Goal: Transaction & Acquisition: Purchase product/service

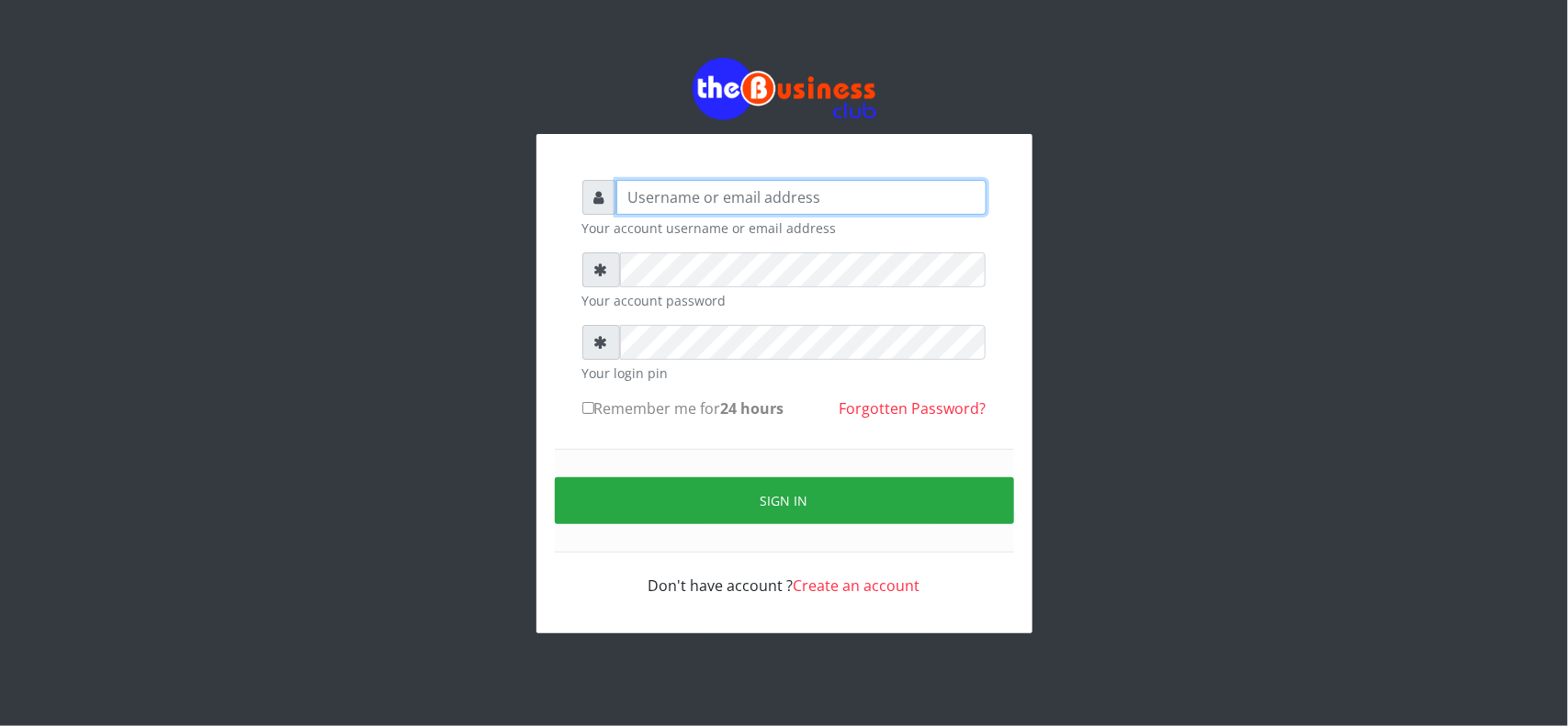
click at [805, 205] on input "text" at bounding box center [801, 197] width 370 height 34
type input "MubuyWallet"
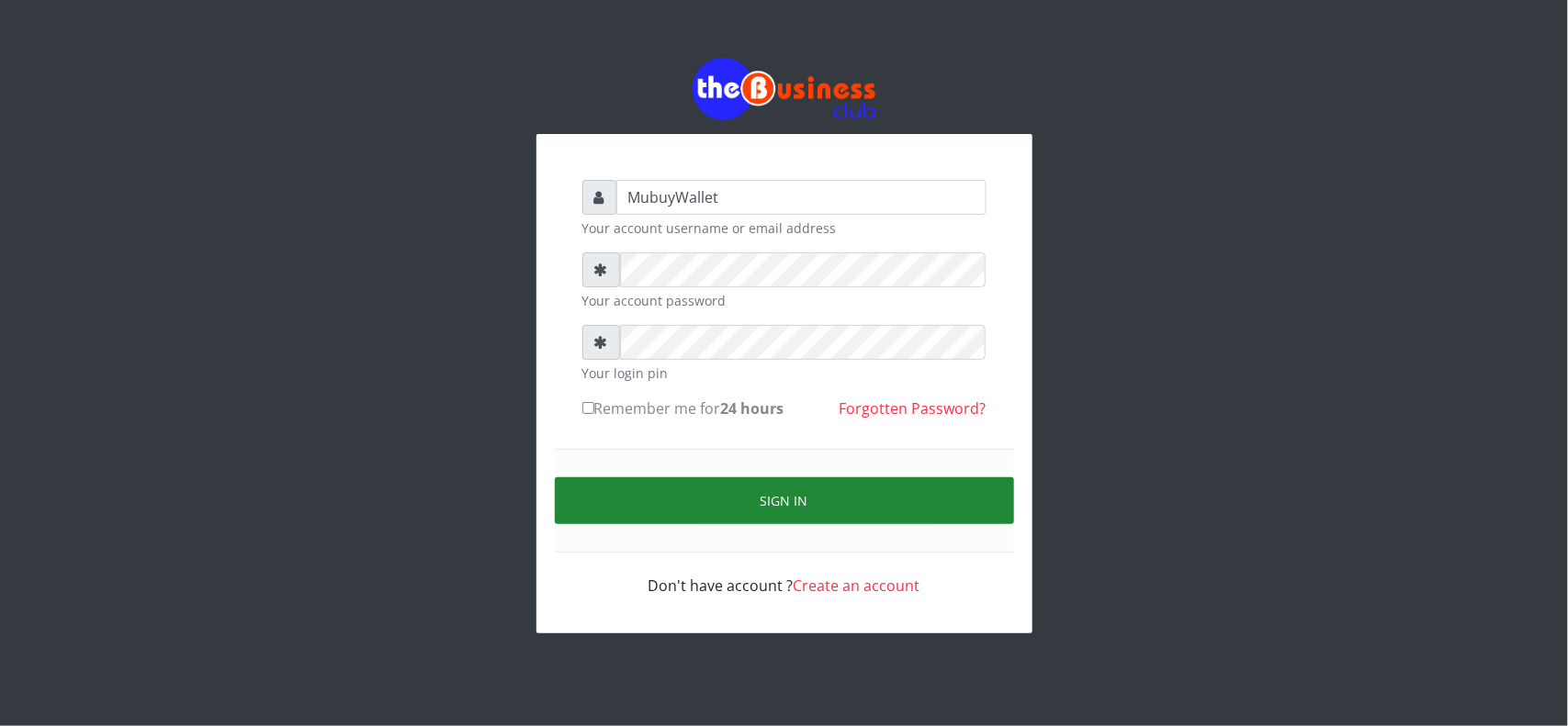
click at [750, 487] on button "Sign in" at bounding box center [784, 500] width 460 height 47
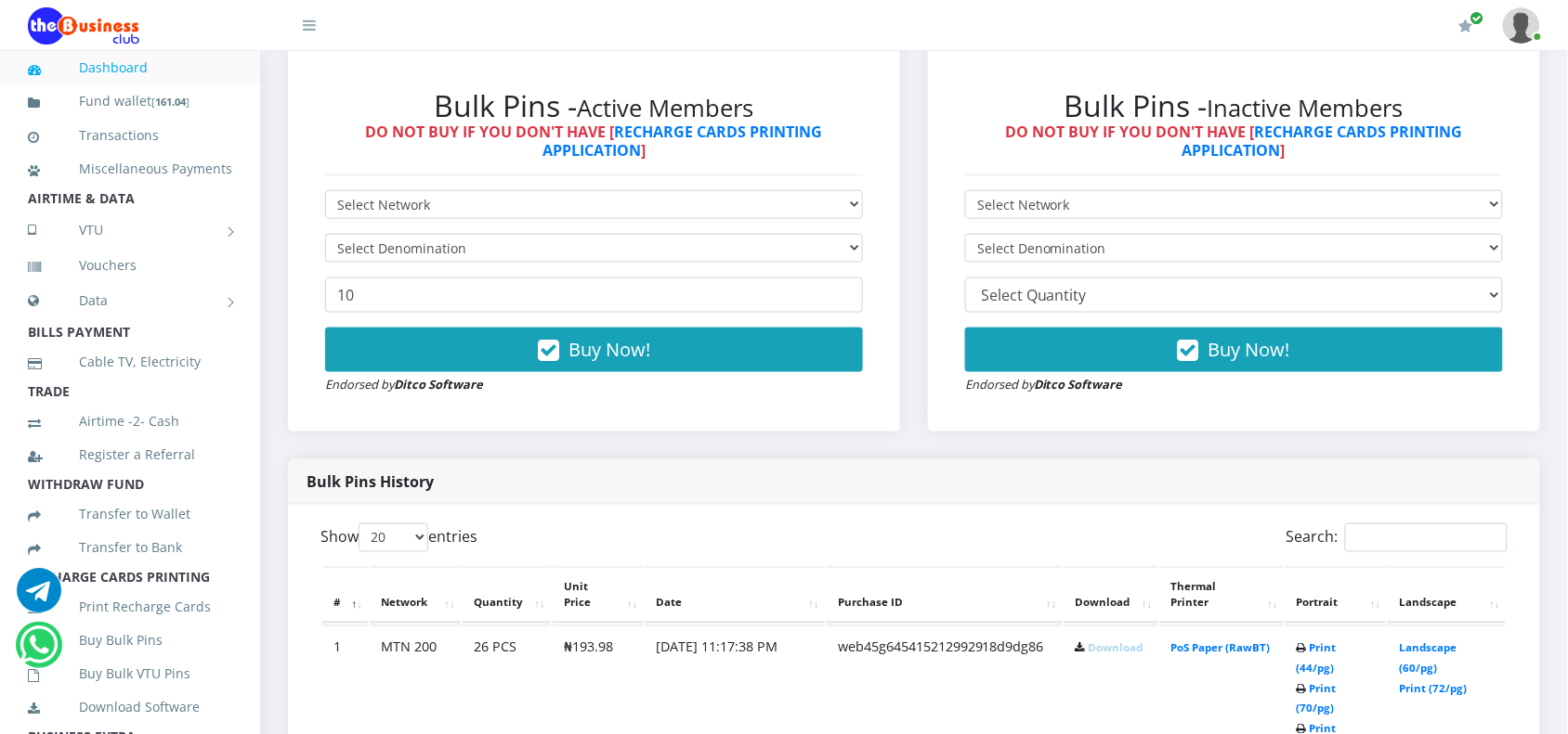
scroll to position [642, 0]
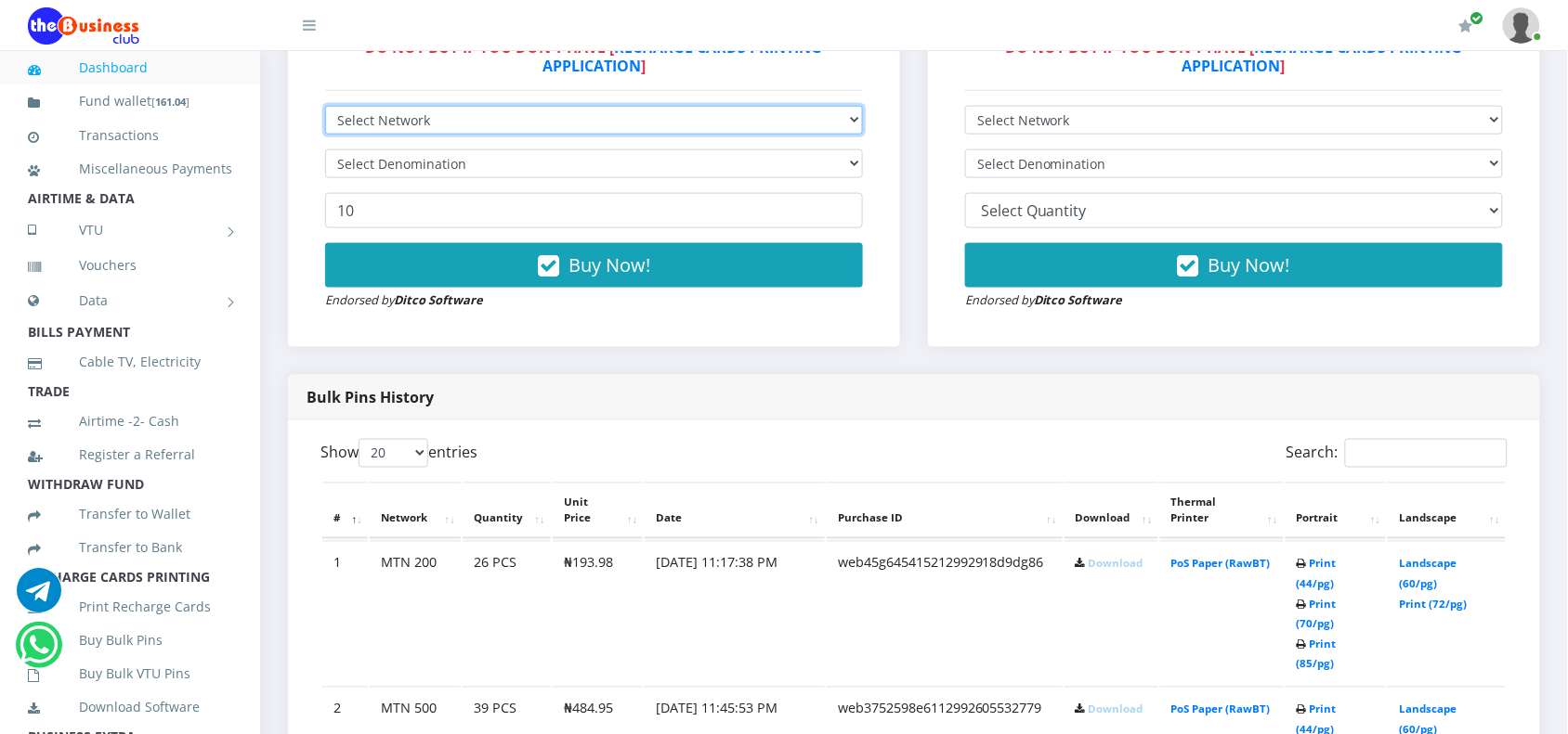
click at [518, 113] on select "Select Network MTN Globacom 9Mobile Airtel" at bounding box center [594, 120] width 537 height 29
select select "MTN"
click at [325, 106] on select "Select Network MTN Globacom 9Mobile Airtel" at bounding box center [594, 120] width 537 height 29
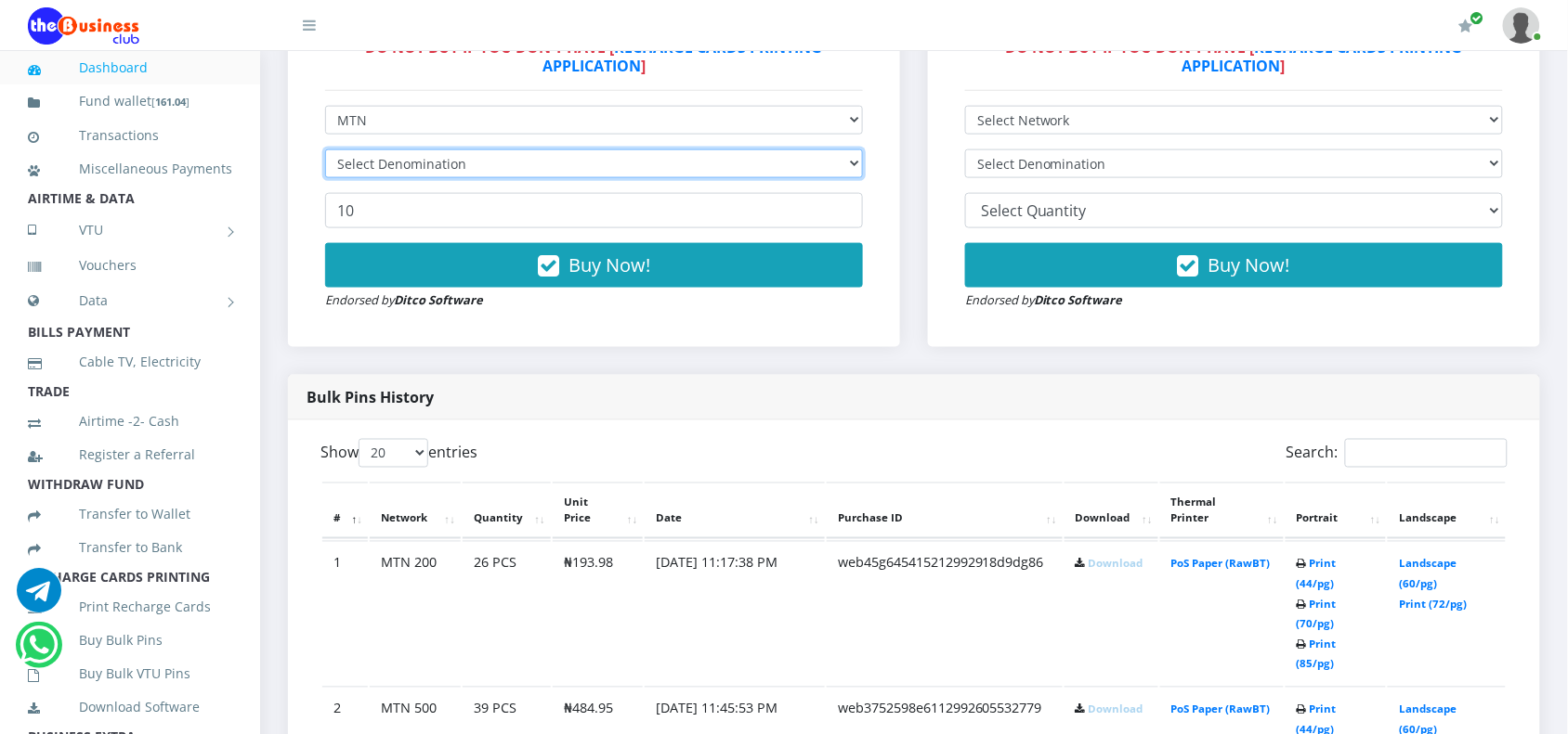
click at [492, 164] on select "Select Denomination" at bounding box center [594, 164] width 537 height 29
select select "96.99-100"
click at [325, 150] on select "Select Denomination MTN NGN100 - ₦96.99 MTN NGN200 - ₦193.98 MTN NGN400 - ₦387.…" at bounding box center [594, 164] width 537 height 29
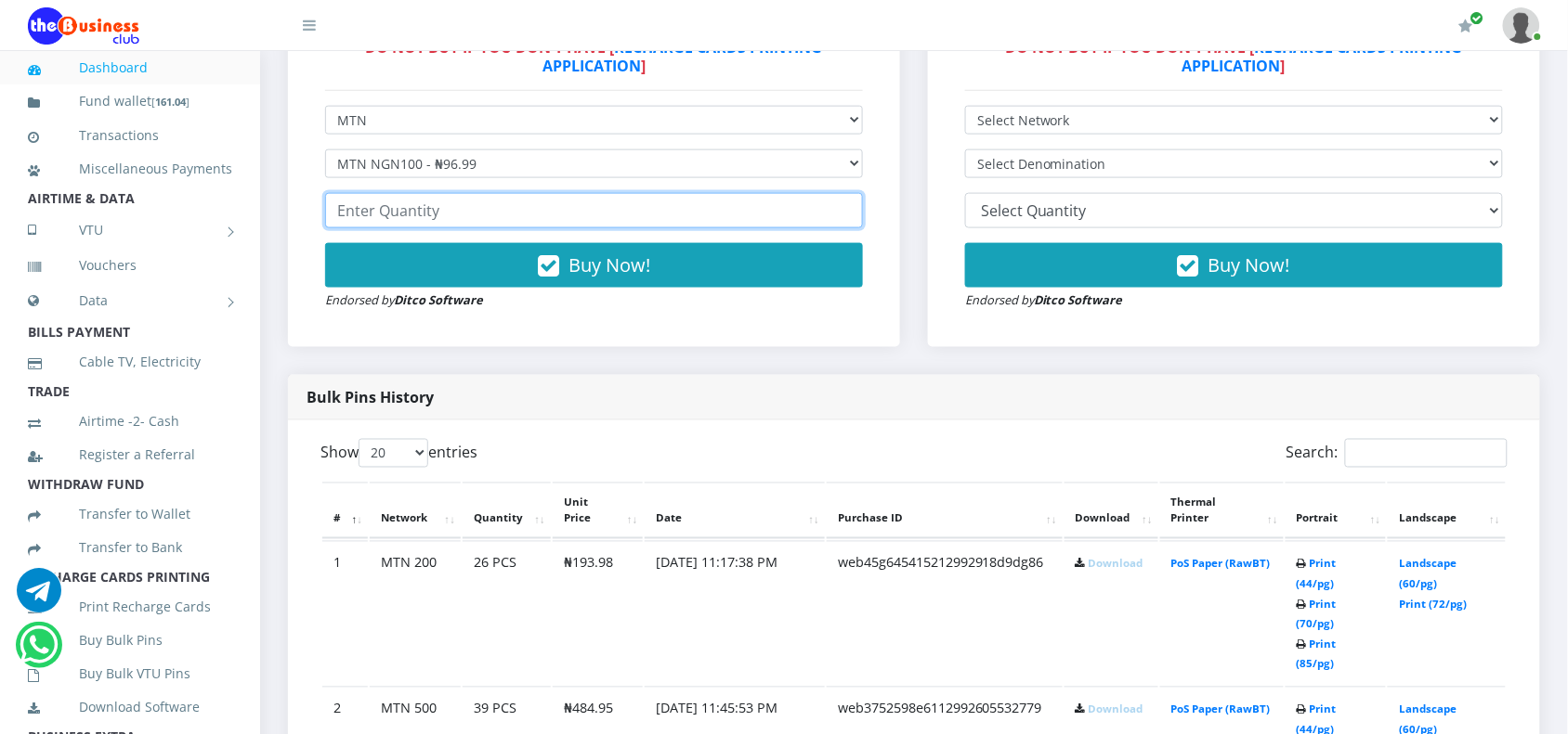
click at [483, 219] on input "number" at bounding box center [594, 210] width 537 height 35
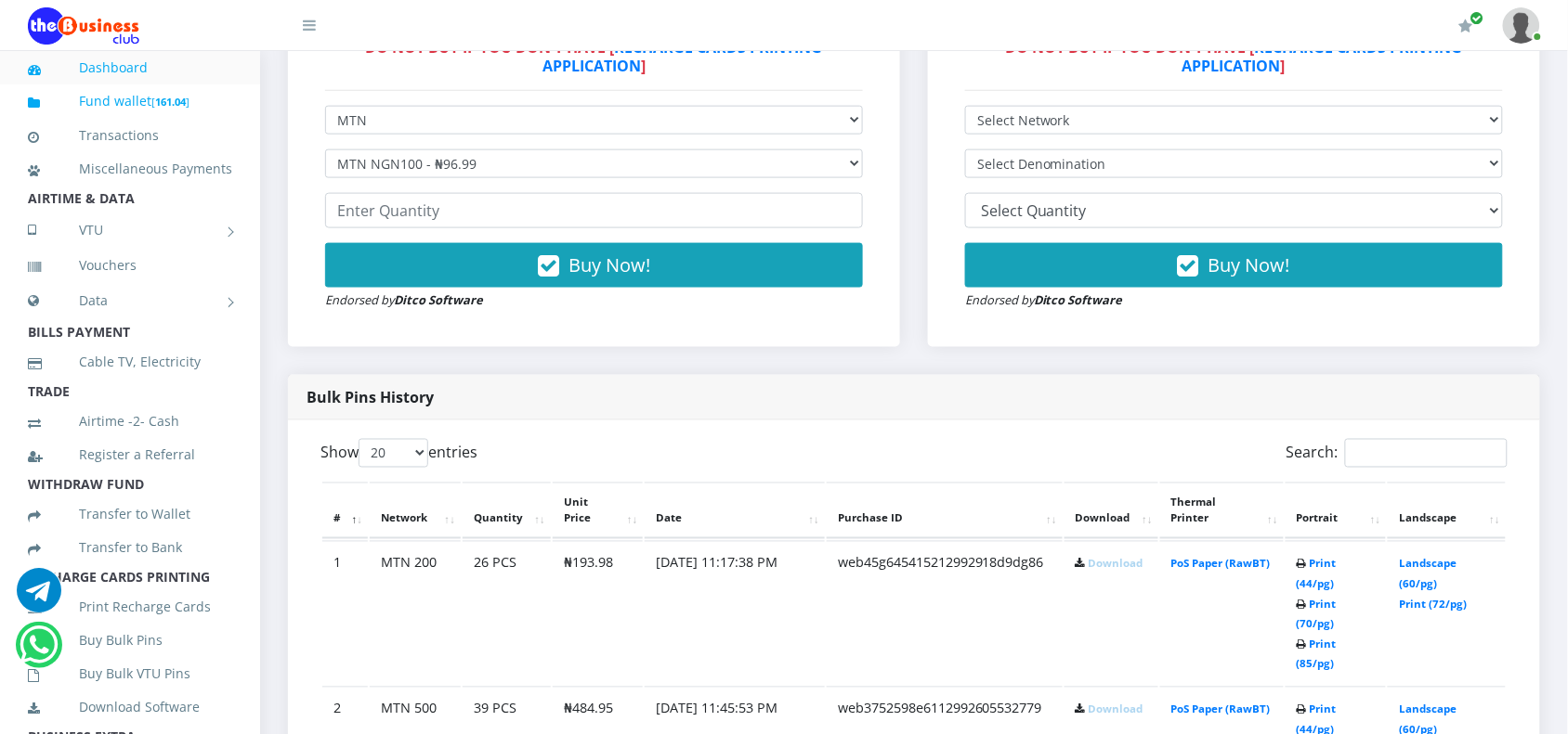
click at [131, 97] on link "Fund wallet [ 161.04 ]" at bounding box center [130, 102] width 205 height 43
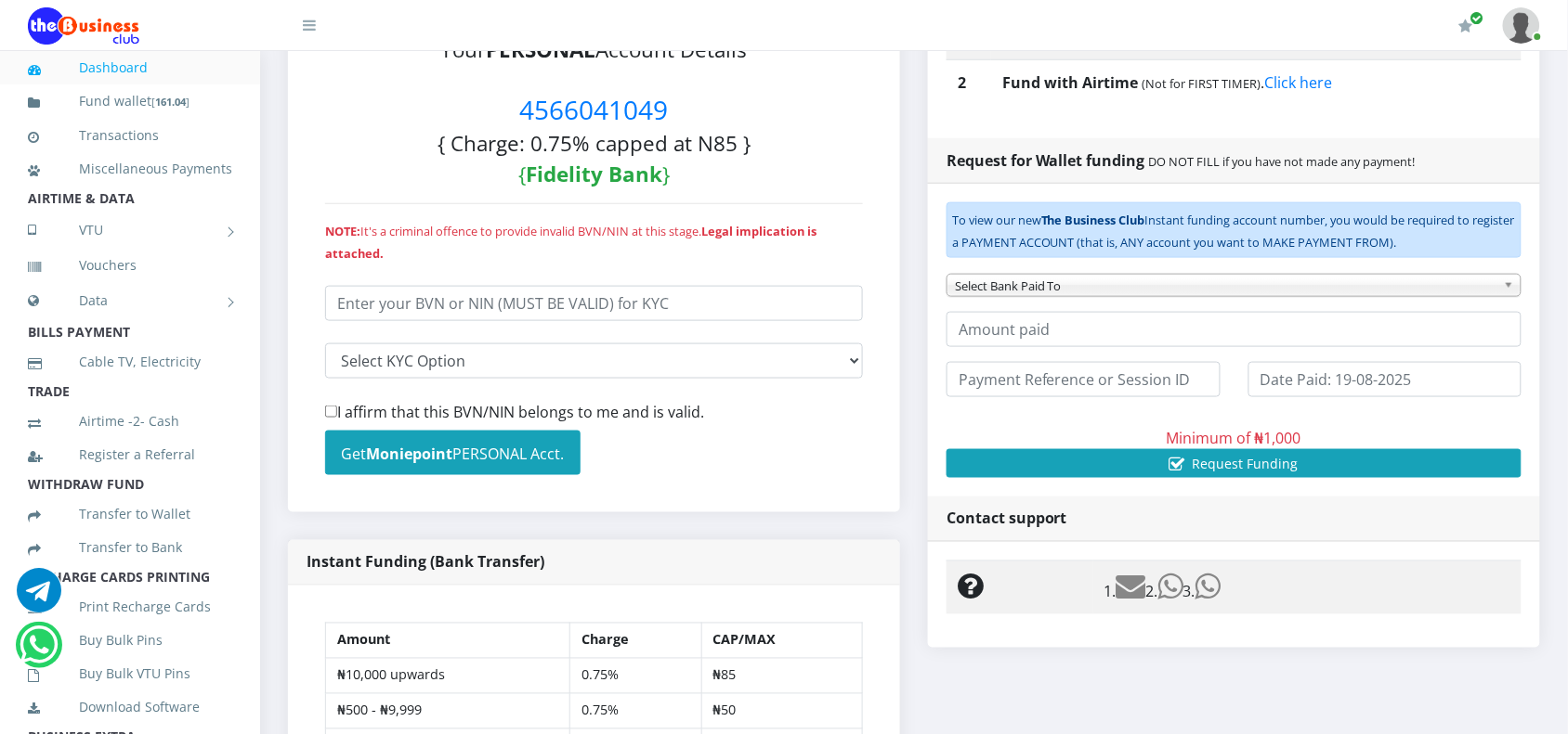
scroll to position [512, 0]
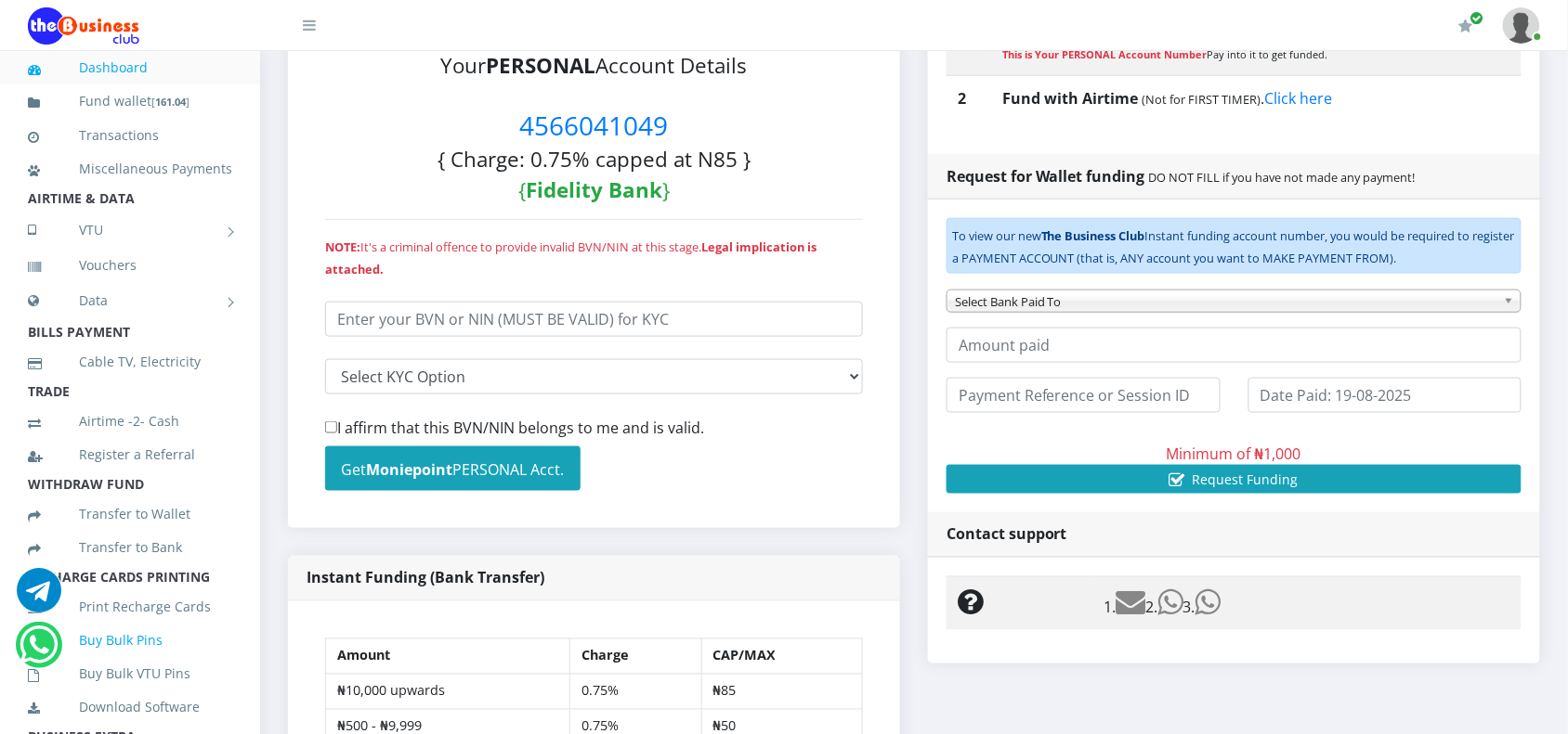
click at [131, 660] on link "Buy Bulk Pins" at bounding box center [130, 640] width 205 height 42
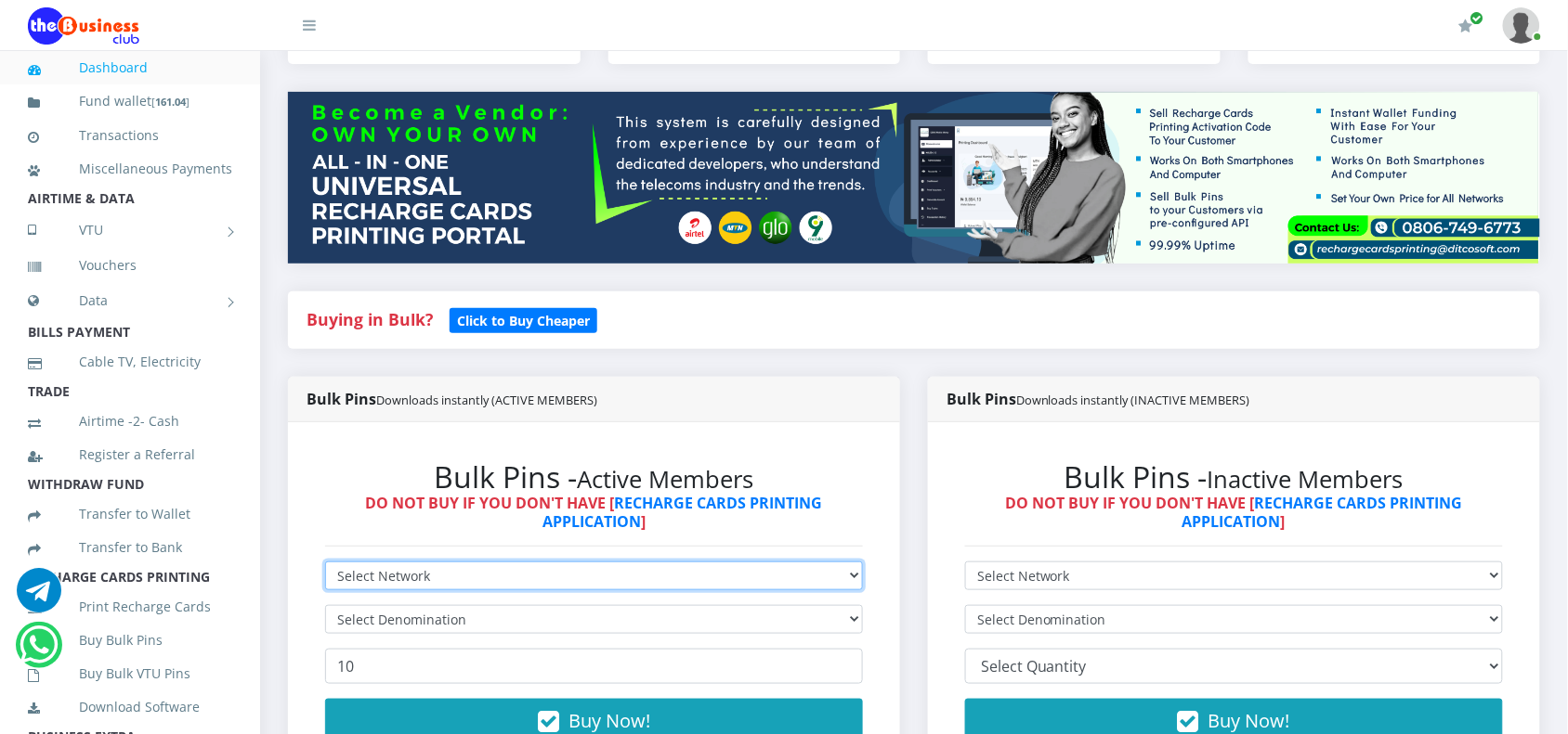
click at [443, 574] on select "Select Network MTN Globacom 9Mobile Airtel" at bounding box center [594, 576] width 537 height 29
select select "MTN"
click at [325, 562] on select "Select Network MTN Globacom 9Mobile Airtel" at bounding box center [594, 576] width 537 height 29
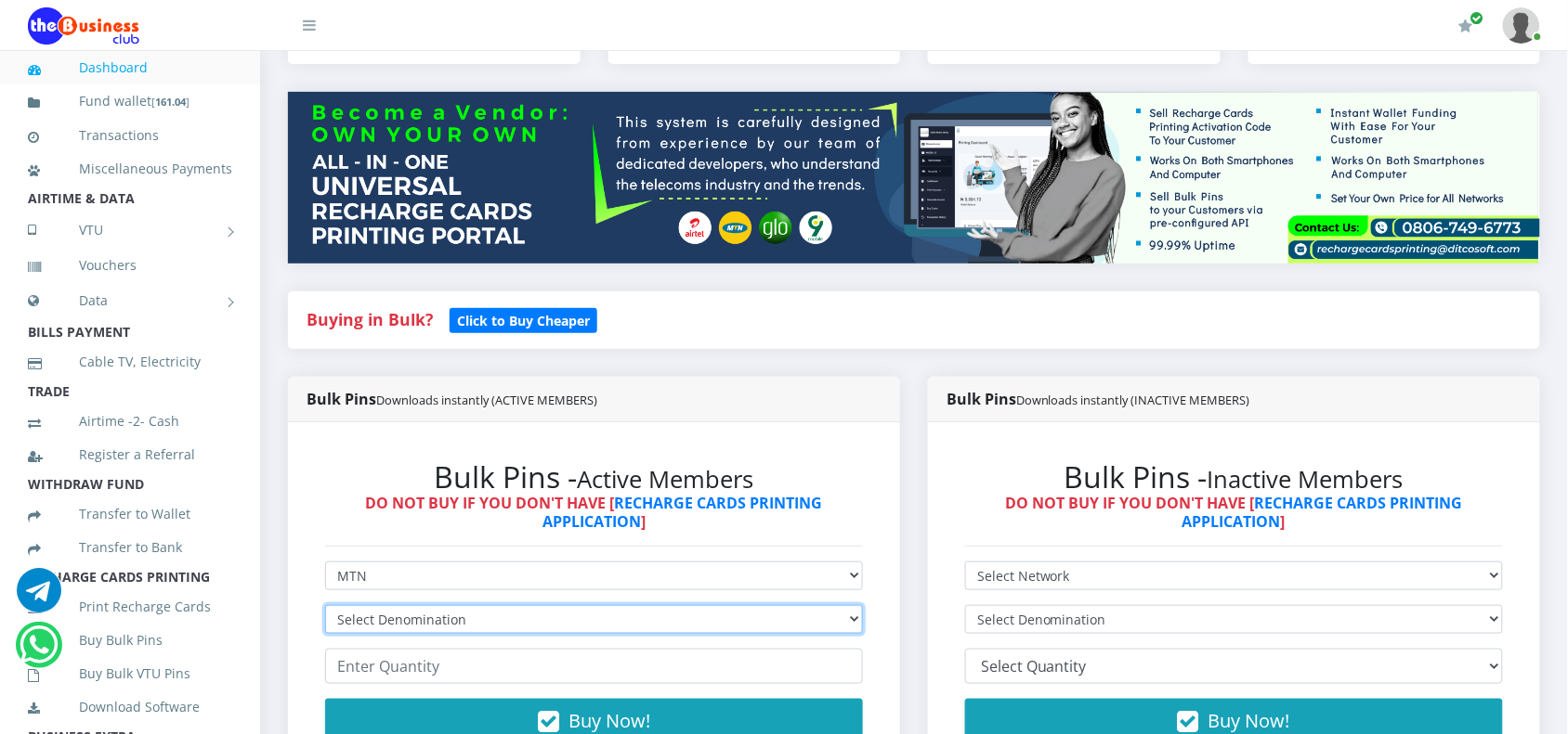
click at [429, 622] on select "Select Denomination" at bounding box center [594, 619] width 537 height 29
click at [325, 605] on select "Select Denomination MTN NGN100 - ₦96.99 MTN NGN200 - ₦193.98 MTN NGN400 - ₦387.…" at bounding box center [594, 619] width 537 height 29
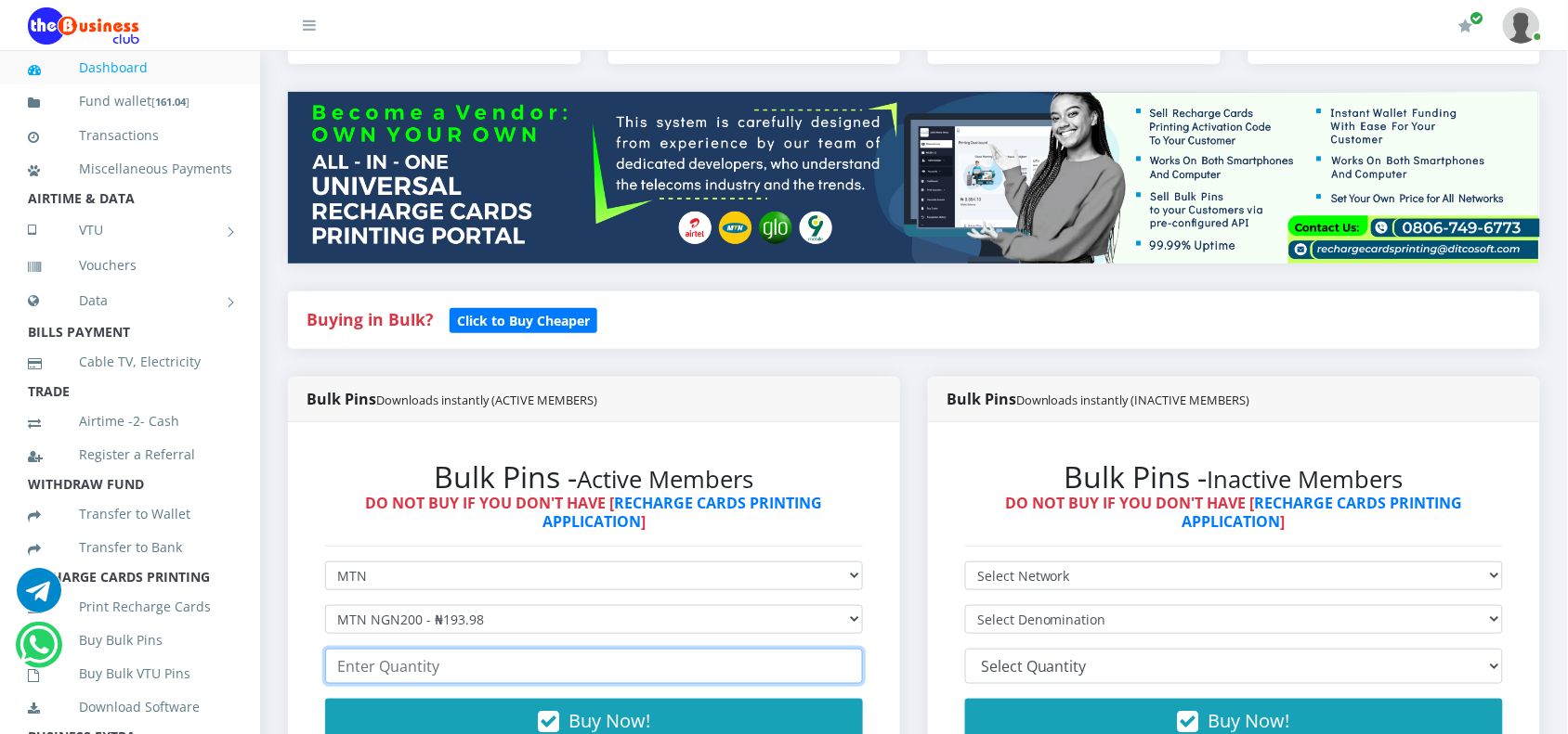
click at [435, 652] on input "number" at bounding box center [594, 666] width 537 height 35
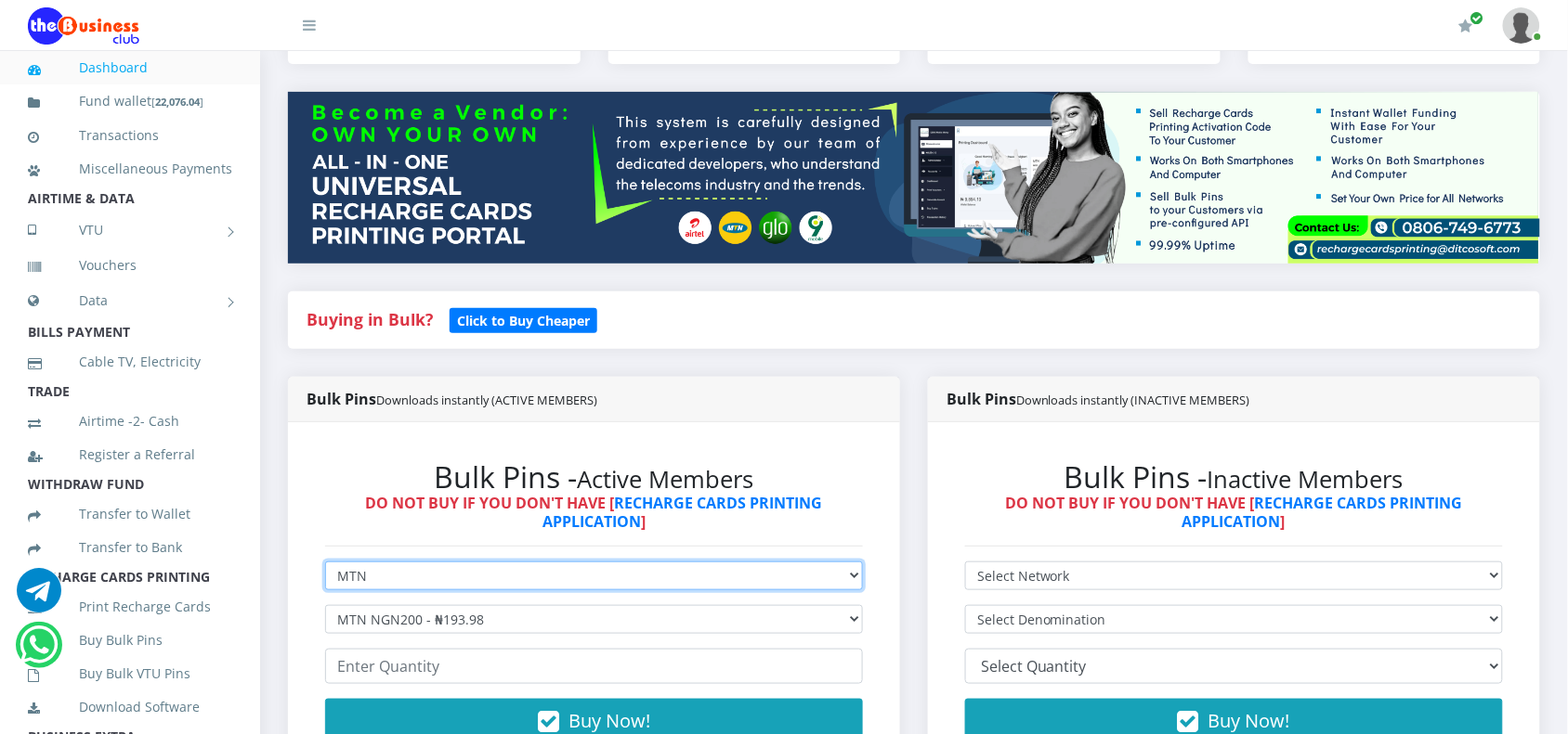
click at [391, 588] on select "Select Network MTN Globacom 9Mobile Airtel" at bounding box center [594, 576] width 537 height 29
click at [325, 562] on select "Select Network MTN Globacom 9Mobile Airtel" at bounding box center [594, 576] width 537 height 29
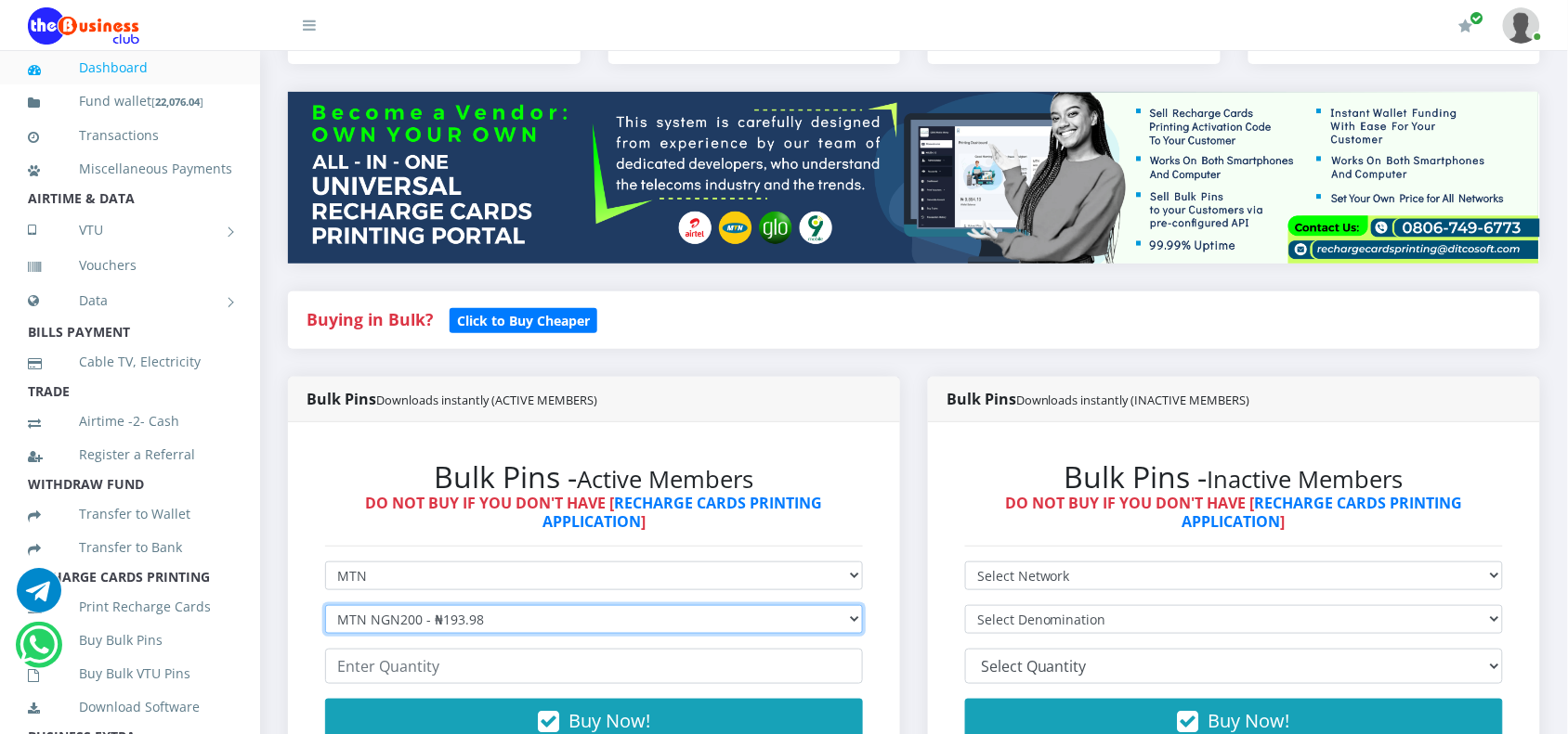
click at [435, 617] on select "Select Denomination MTN NGN100 - ₦96.99 MTN NGN200 - ₦193.98 MTN NGN400 - ₦387.…" at bounding box center [594, 619] width 537 height 29
select select "96.99-100"
click at [325, 605] on select "Select Denomination MTN NGN100 - ₦96.99 MTN NGN200 - ₦193.98 MTN NGN400 - ₦387.…" at bounding box center [594, 619] width 537 height 29
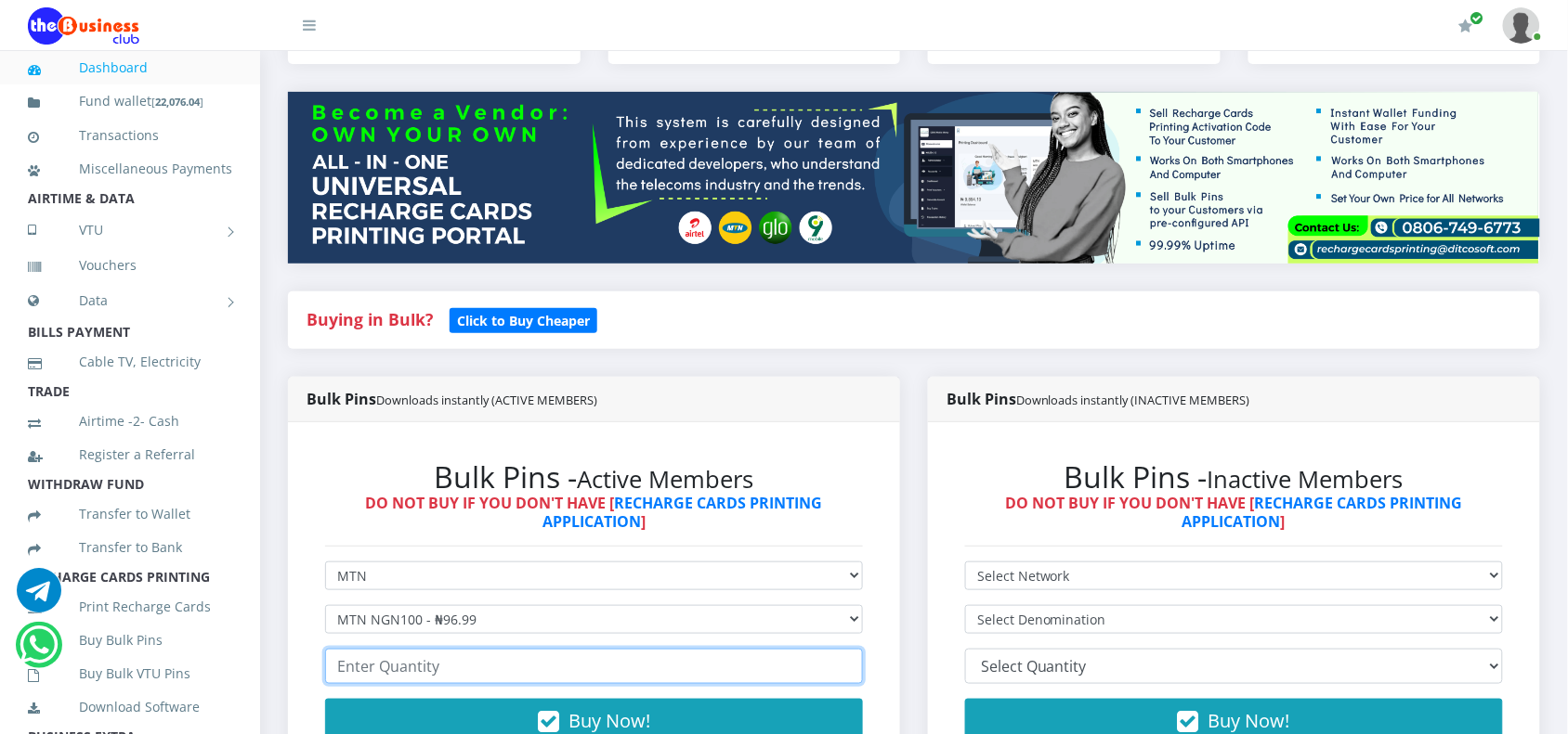
click at [382, 665] on input "number" at bounding box center [594, 666] width 537 height 35
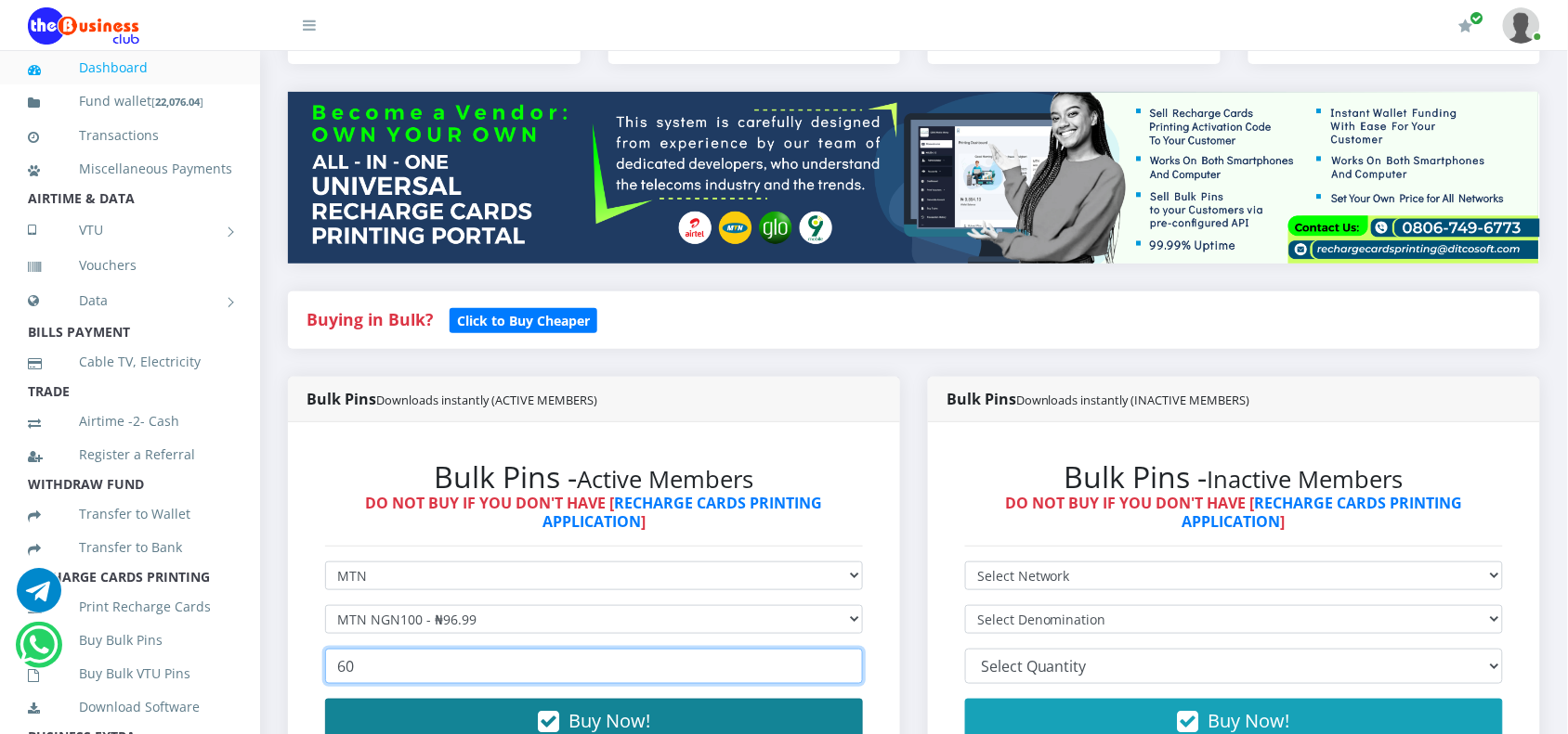
type input "60"
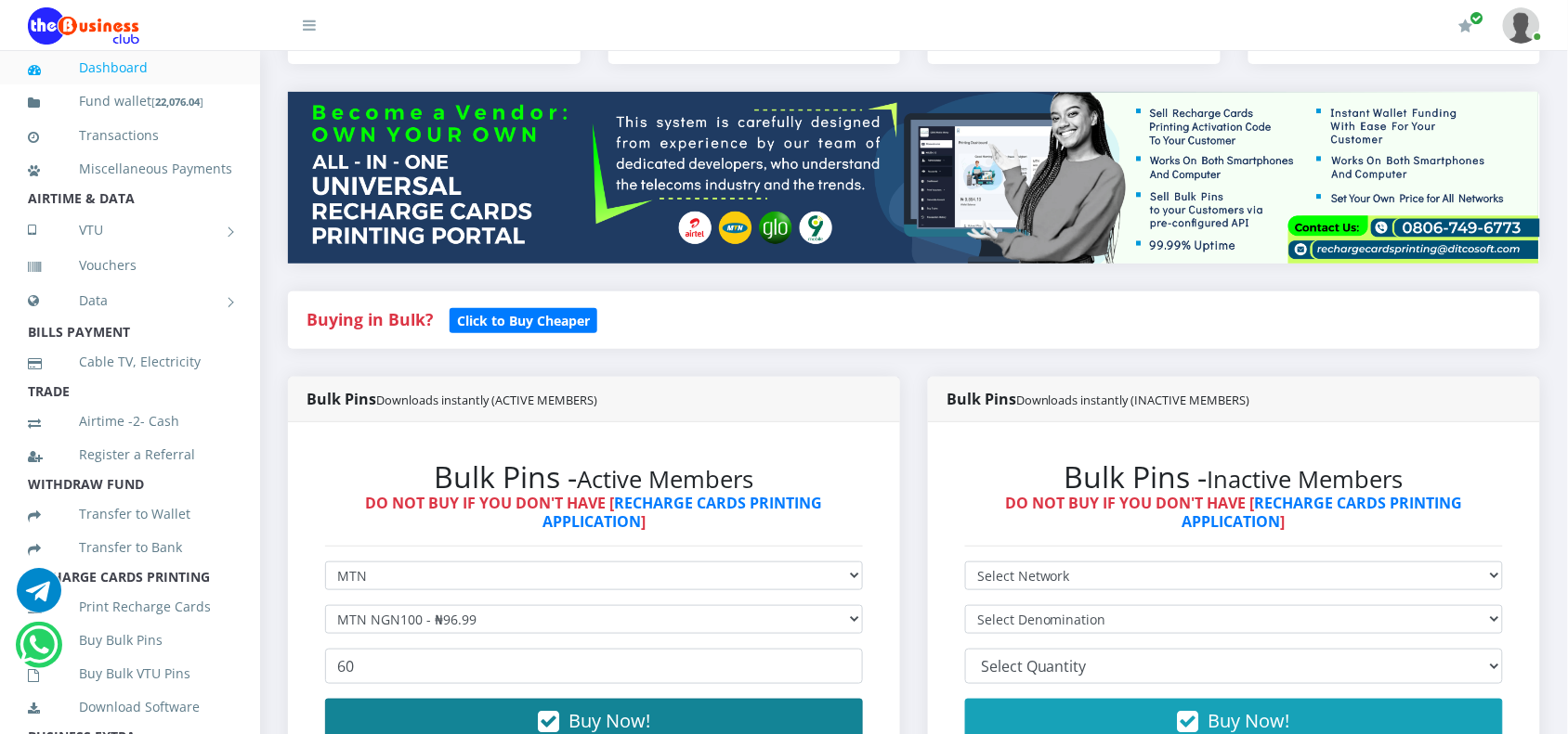
click at [390, 710] on button "Buy Now!" at bounding box center [594, 721] width 537 height 44
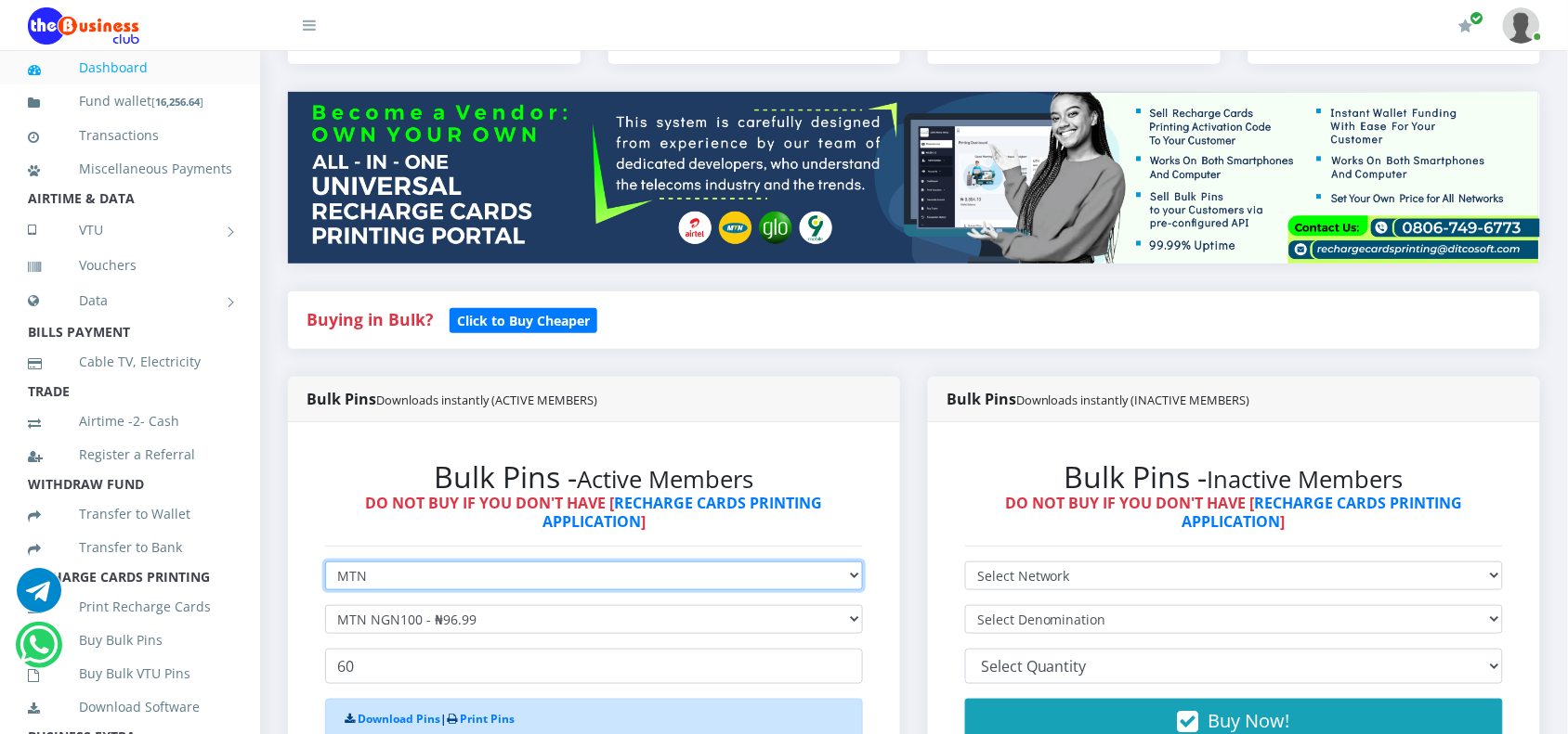
click at [434, 582] on select "Select Network MTN Globacom 9Mobile Airtel" at bounding box center [594, 576] width 537 height 29
click at [325, 562] on select "Select Network MTN Globacom 9Mobile Airtel" at bounding box center [594, 576] width 537 height 29
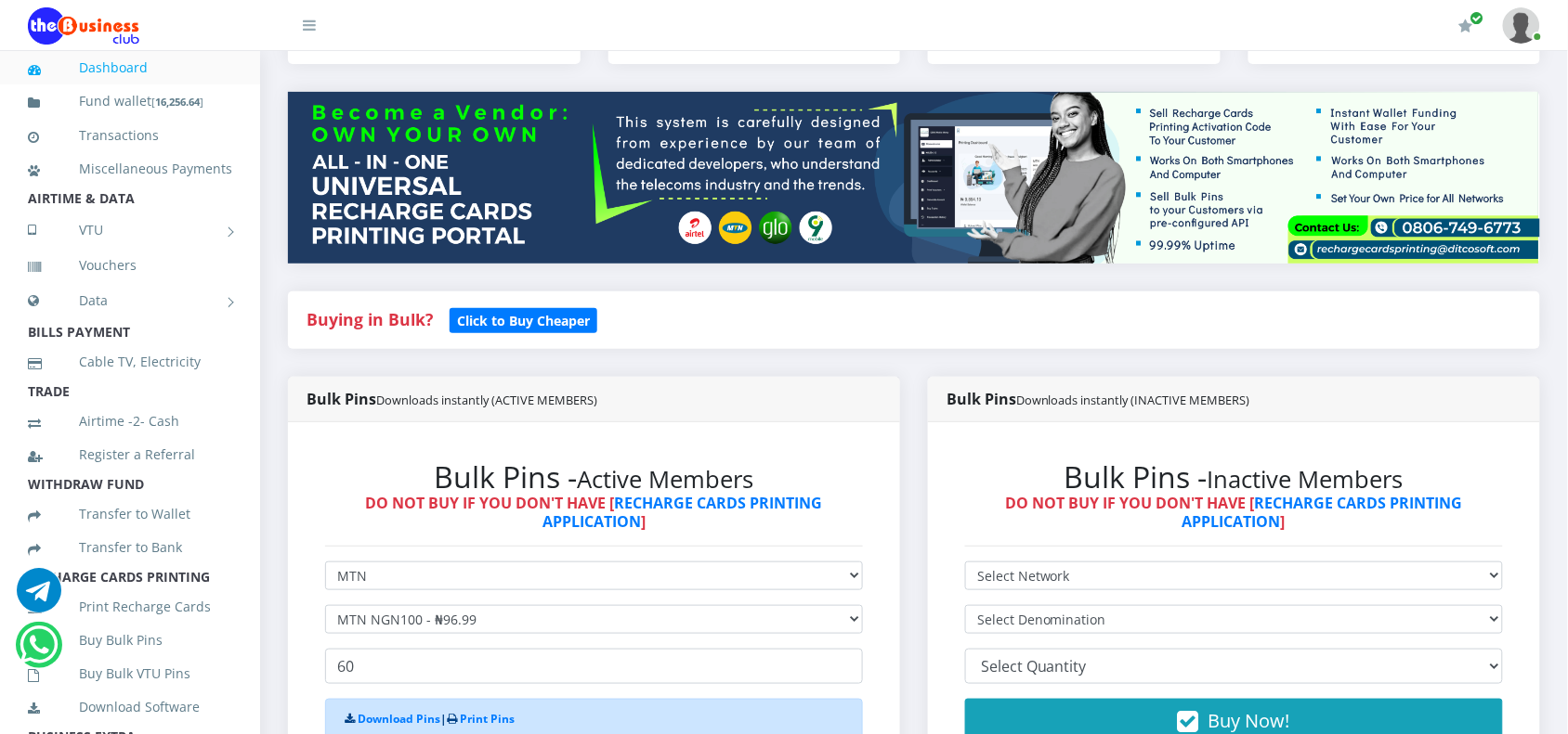
click at [407, 637] on form "Select Network MTN Globacom 9Mobile Airtel Select Denomination MTN NGN100 - ₦96…" at bounding box center [594, 692] width 537 height 260
drag, startPoint x: 407, startPoint y: 637, endPoint x: 405, endPoint y: 622, distance: 15.1
click at [405, 622] on form "Select Network MTN Globacom 9Mobile Airtel Select Denomination MTN NGN100 - ₦96…" at bounding box center [594, 692] width 537 height 260
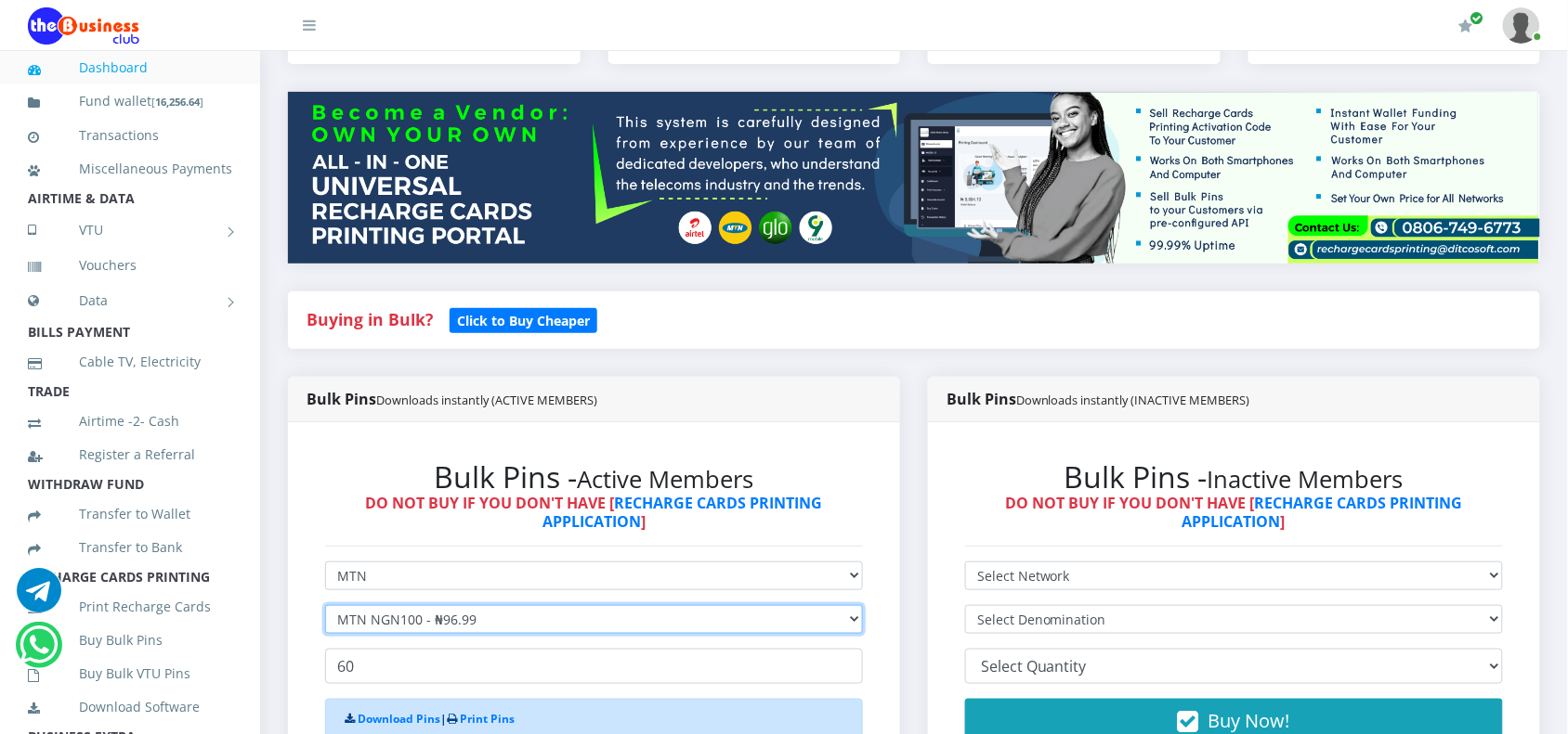
click at [405, 622] on select "Select Denomination MTN NGN100 - ₦96.99 MTN NGN200 - ₦193.98 MTN NGN400 - ₦387.…" at bounding box center [594, 619] width 537 height 29
select select "193.98-200"
click at [325, 605] on select "Select Denomination MTN NGN100 - ₦96.99 MTN NGN200 - ₦193.98 MTN NGN400 - ₦387.…" at bounding box center [594, 619] width 537 height 29
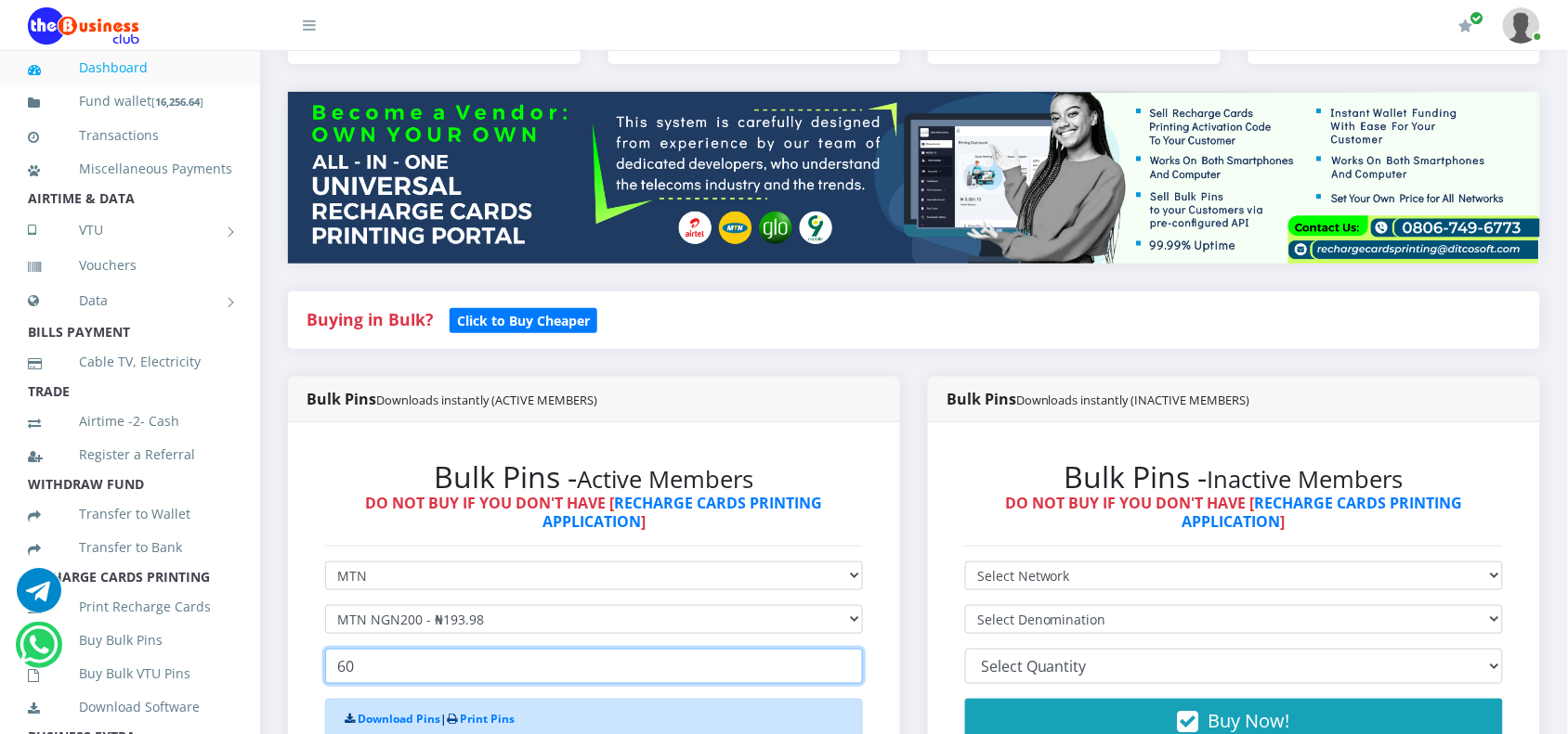
click at [381, 675] on input "60" at bounding box center [594, 666] width 537 height 35
type input "6"
type input "80"
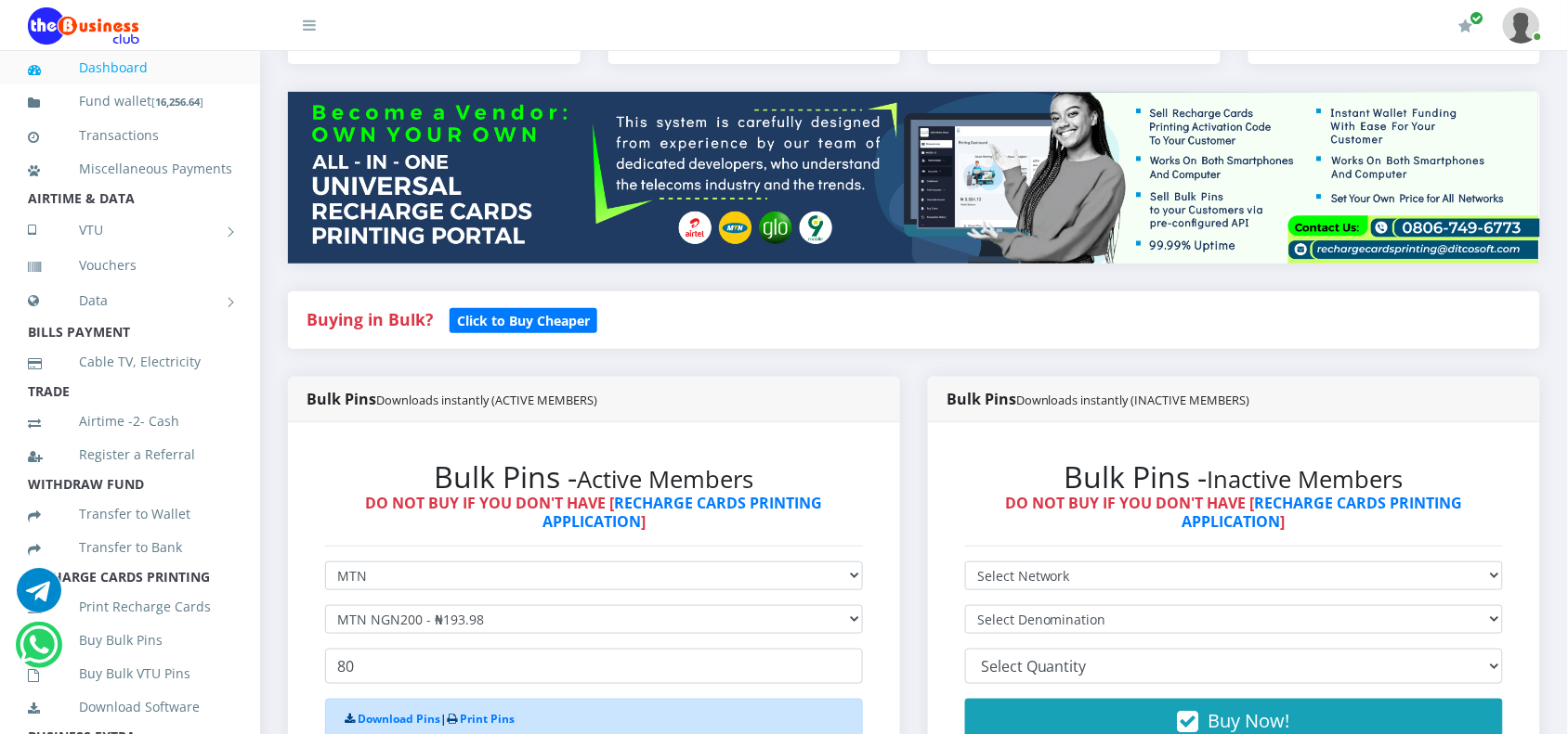
click at [842, 449] on div "Bulk Pins - Active Members DO NOT BUY IF YOU DON'T HAVE [ RECHARGE CARDS PRINTI…" at bounding box center [594, 641] width 575 height 400
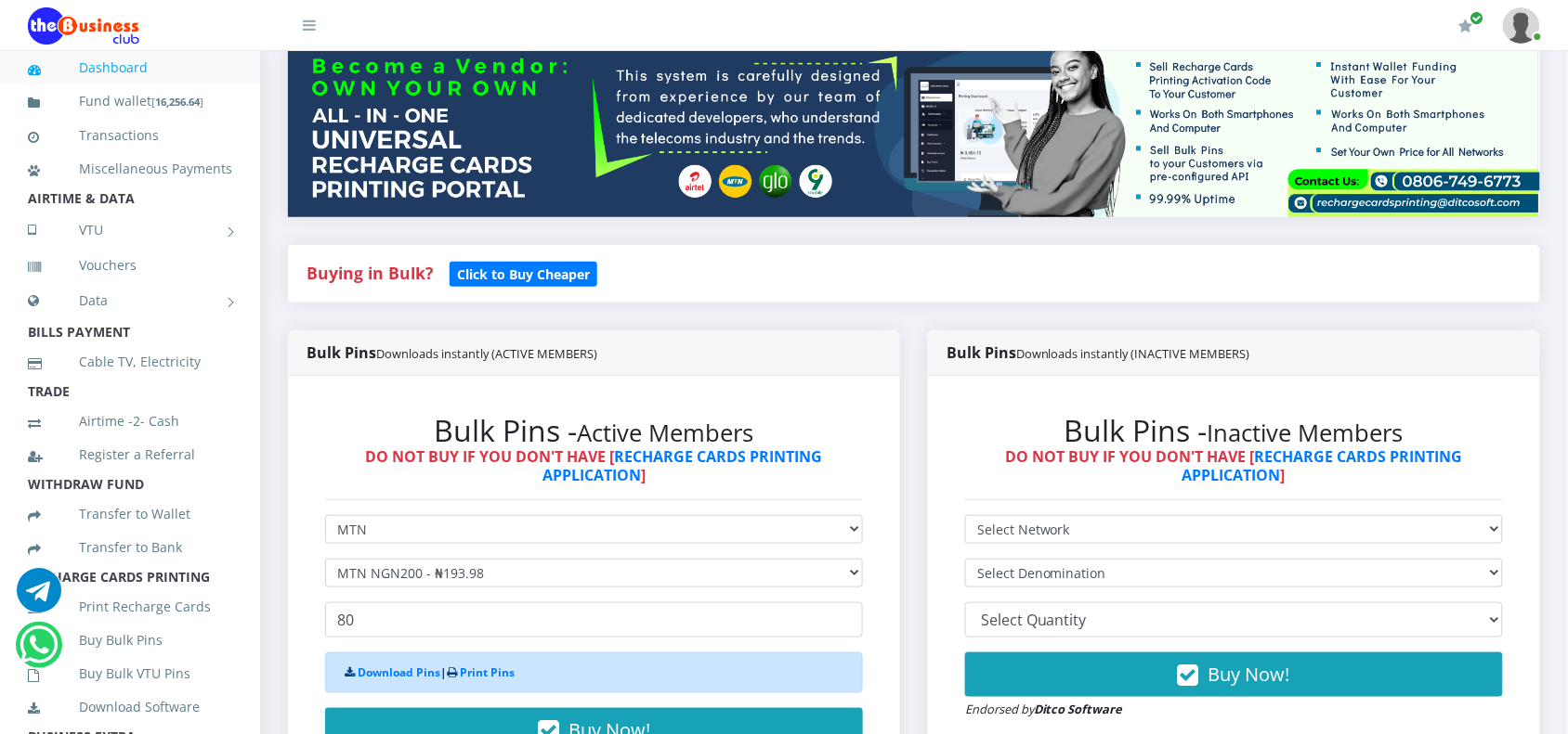
scroll to position [279, 0]
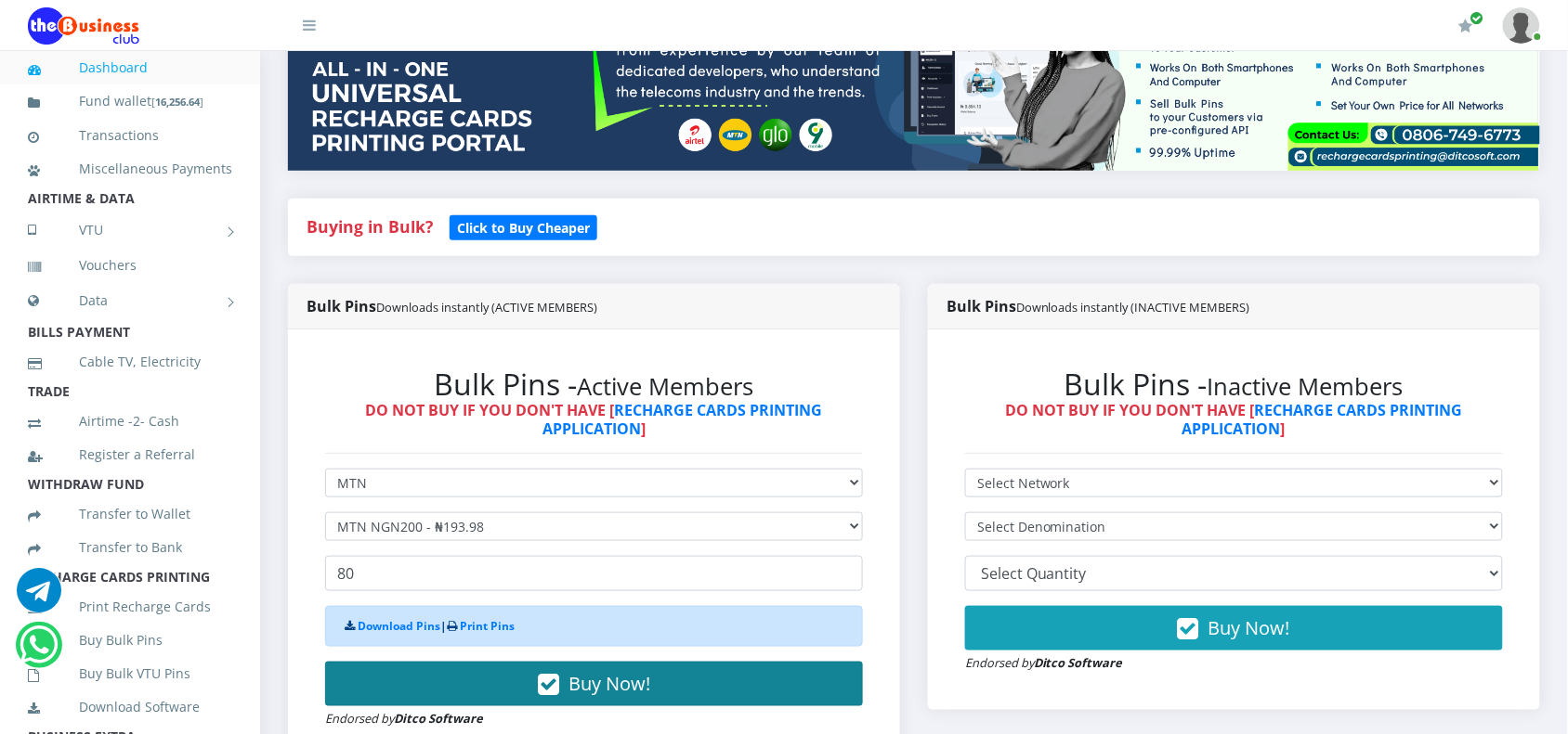
click at [700, 687] on button "Buy Now!" at bounding box center [594, 683] width 537 height 44
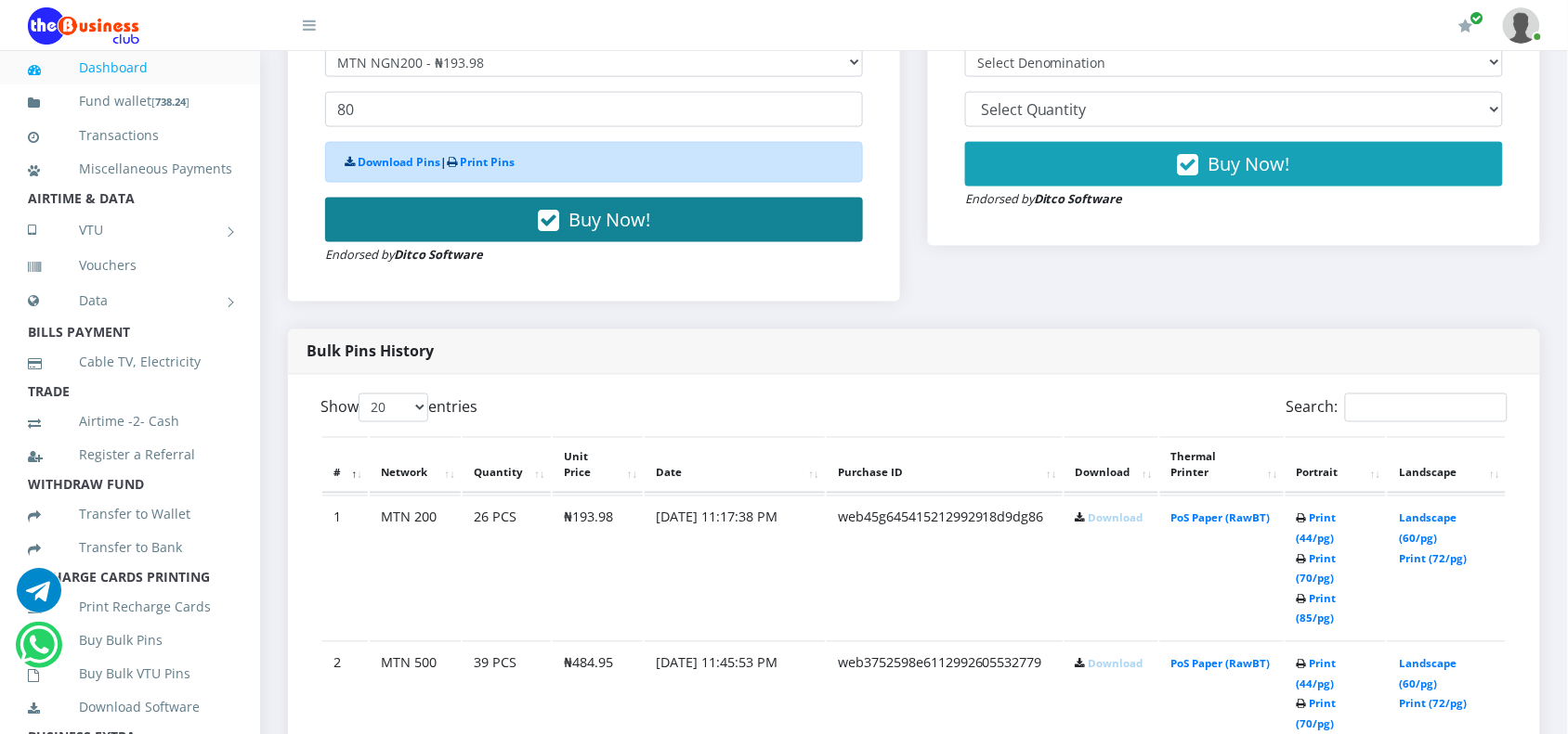
scroll to position [789, 0]
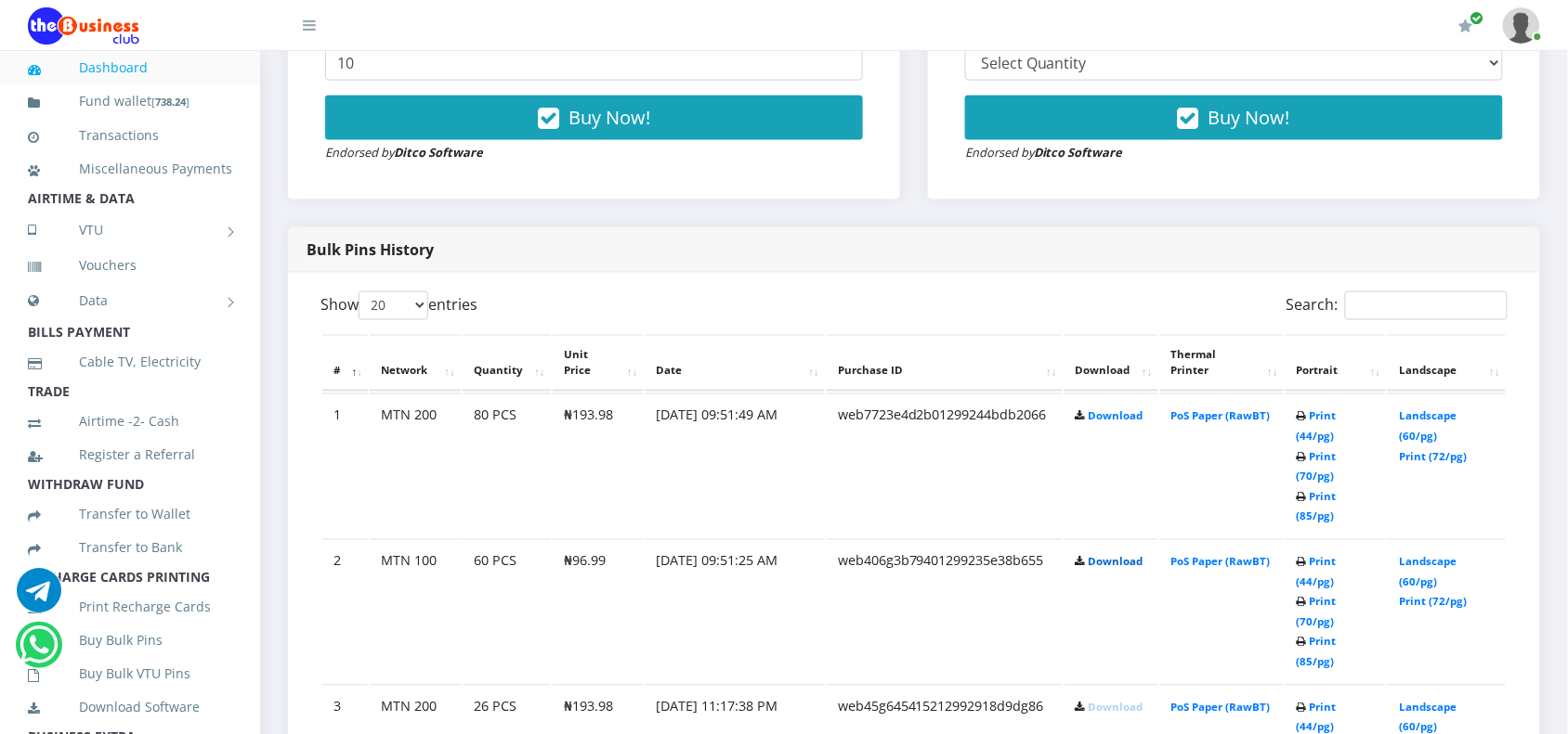
click at [1097, 555] on link "Download" at bounding box center [1116, 562] width 55 height 14
click at [1100, 418] on link "Download" at bounding box center [1116, 416] width 55 height 14
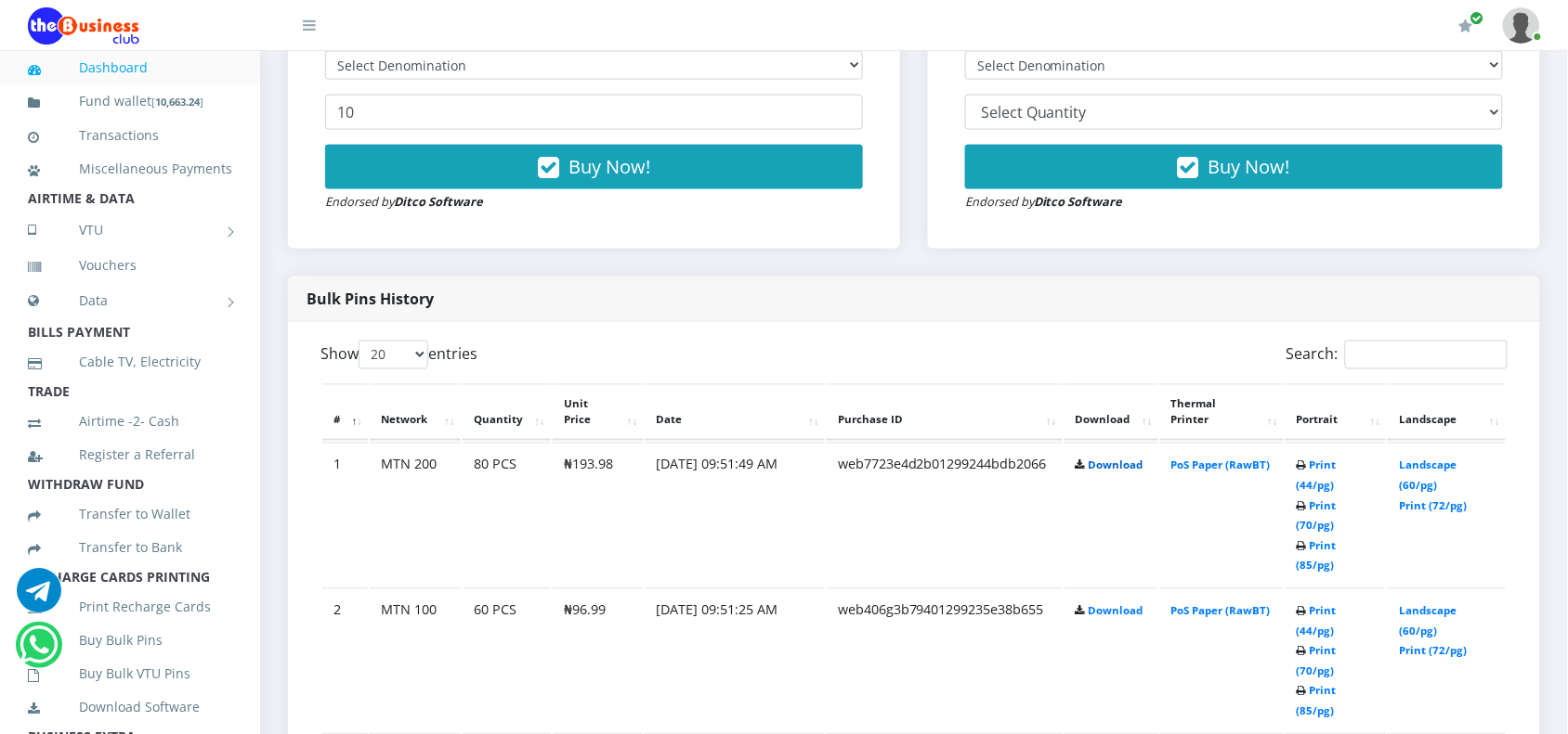
scroll to position [696, 0]
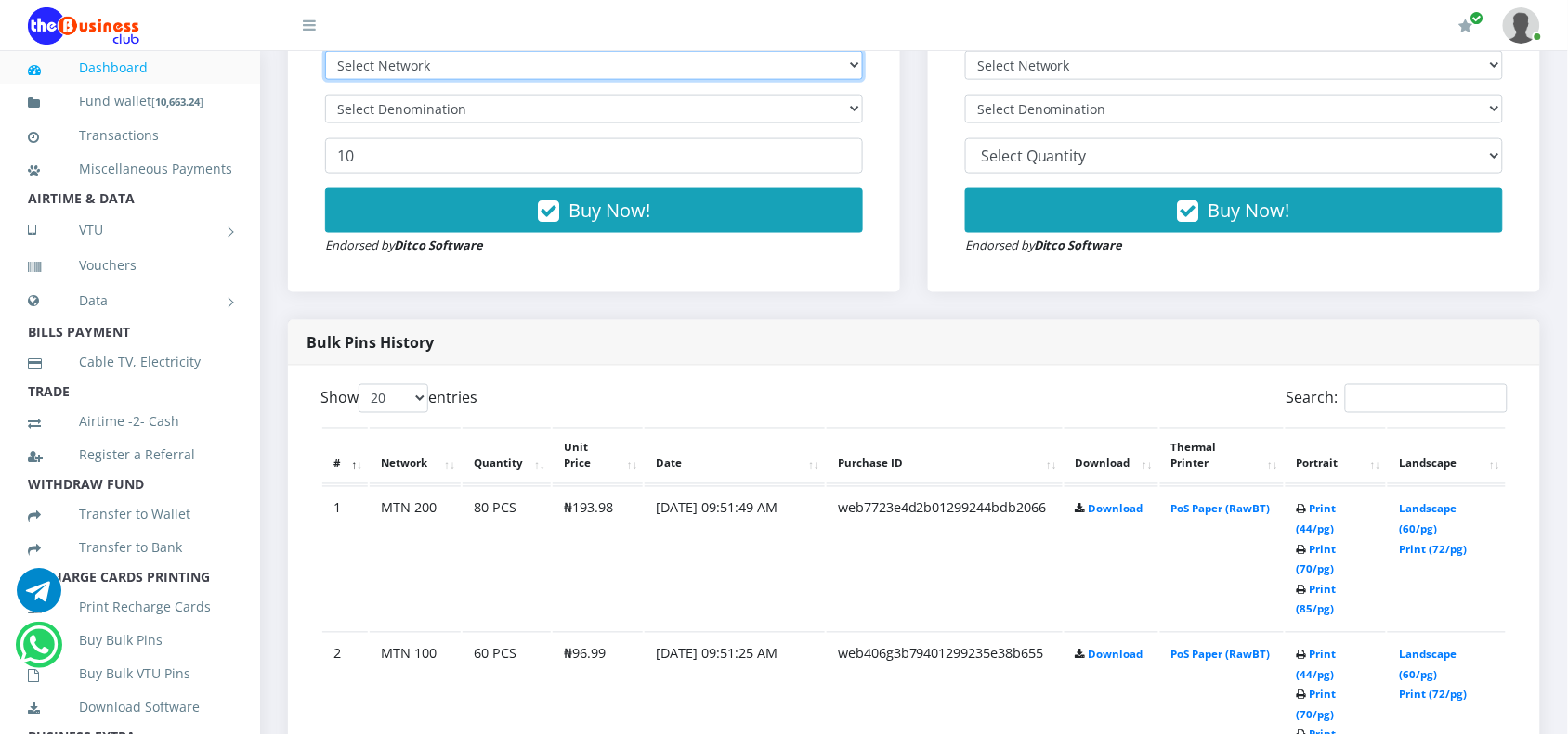
click at [569, 73] on select "Select Network MTN Globacom 9Mobile Airtel" at bounding box center [594, 65] width 537 height 29
select select "MTN"
click at [325, 51] on select "Select Network MTN Globacom 9Mobile Airtel" at bounding box center [594, 65] width 537 height 29
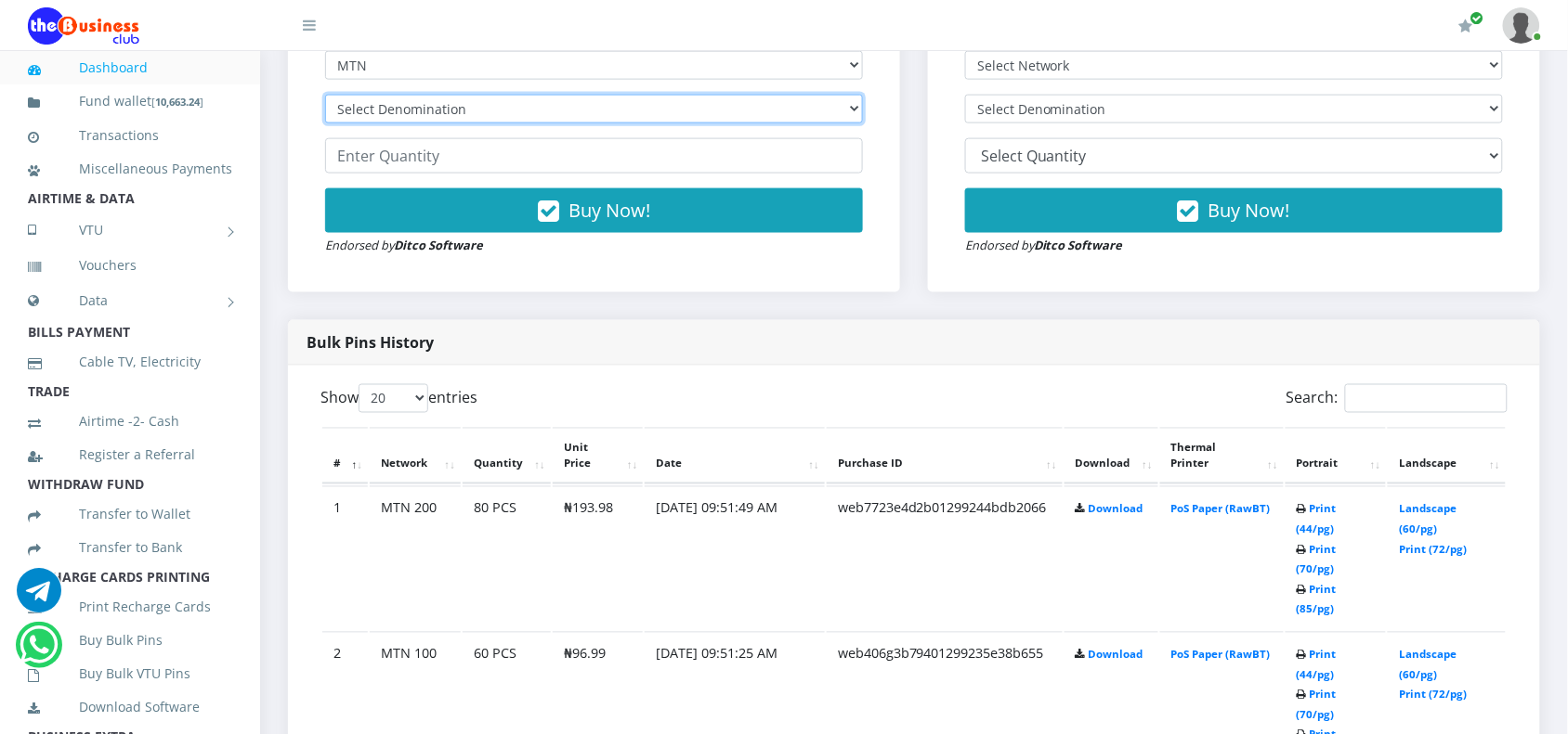
click at [530, 116] on select "Select Denomination MTN NGN100 - ₦96.99 MTN NGN200 - ₦193.98 MTN NGN400 - ₦387.…" at bounding box center [594, 108] width 537 height 29
select select "484.95-500"
click at [325, 94] on select "Select Denomination MTN NGN100 - ₦96.99 MTN NGN200 - ₦193.98 MTN NGN400 - ₦387.…" at bounding box center [594, 108] width 537 height 29
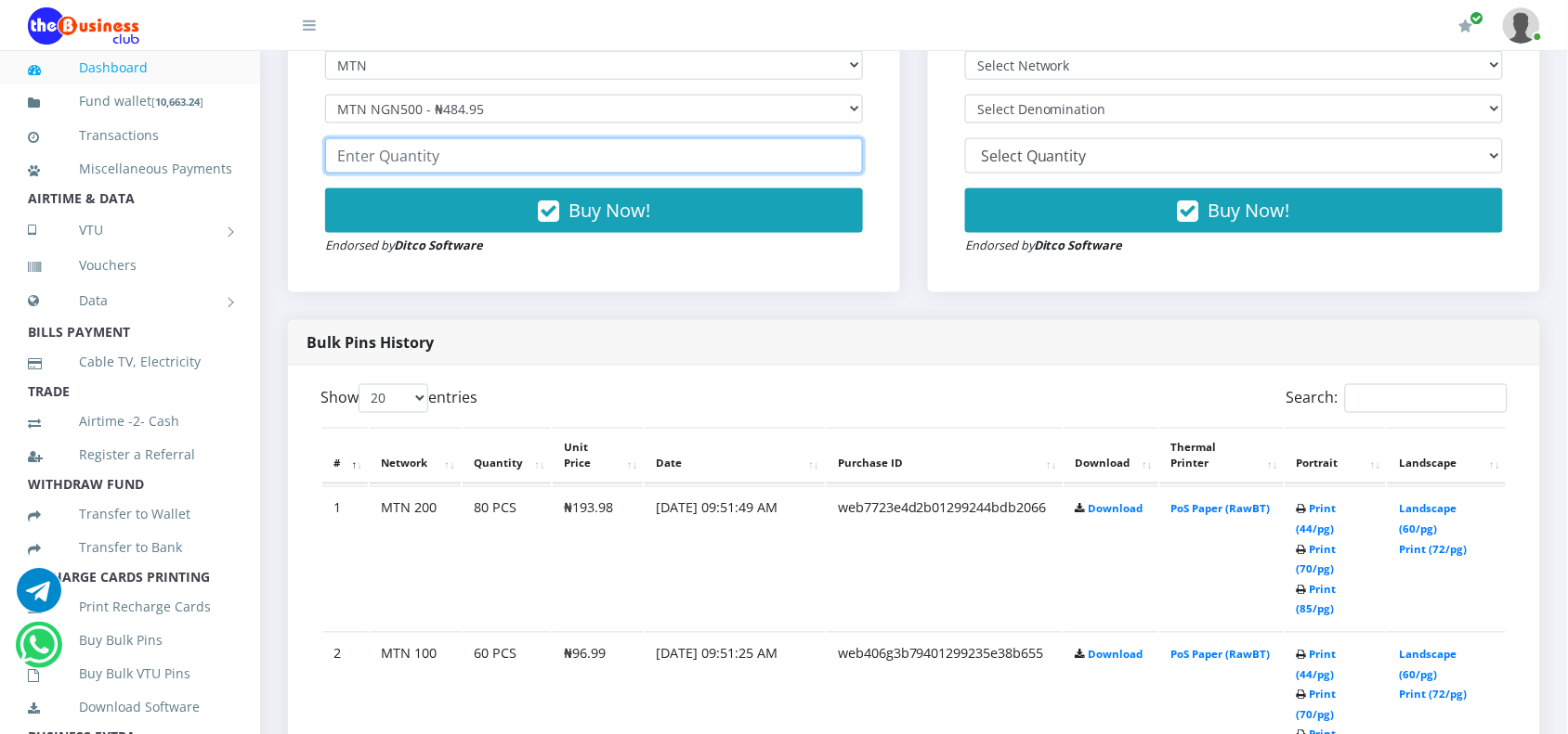
click at [439, 168] on input "number" at bounding box center [594, 155] width 537 height 35
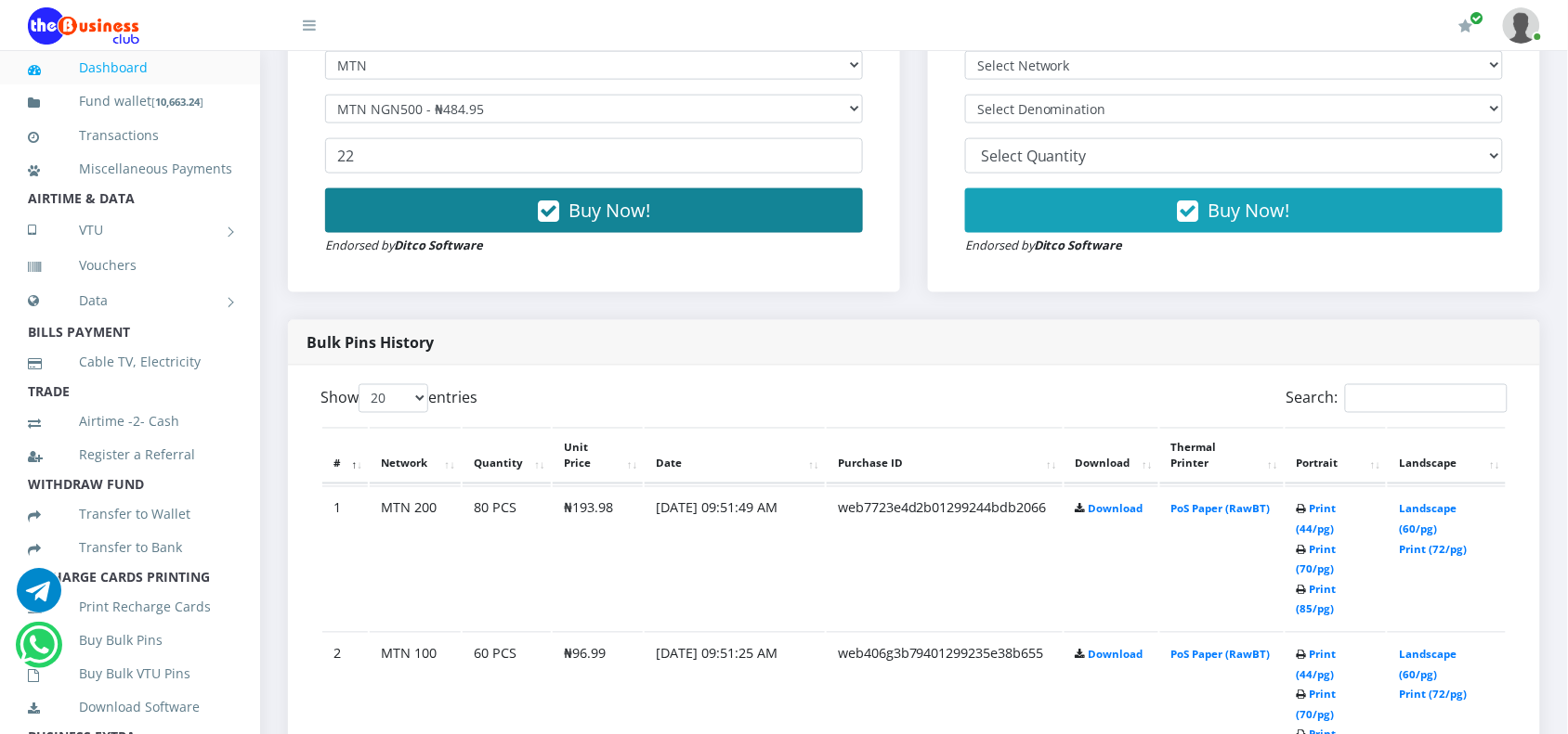
click at [769, 233] on button "Buy Now!" at bounding box center [594, 210] width 537 height 44
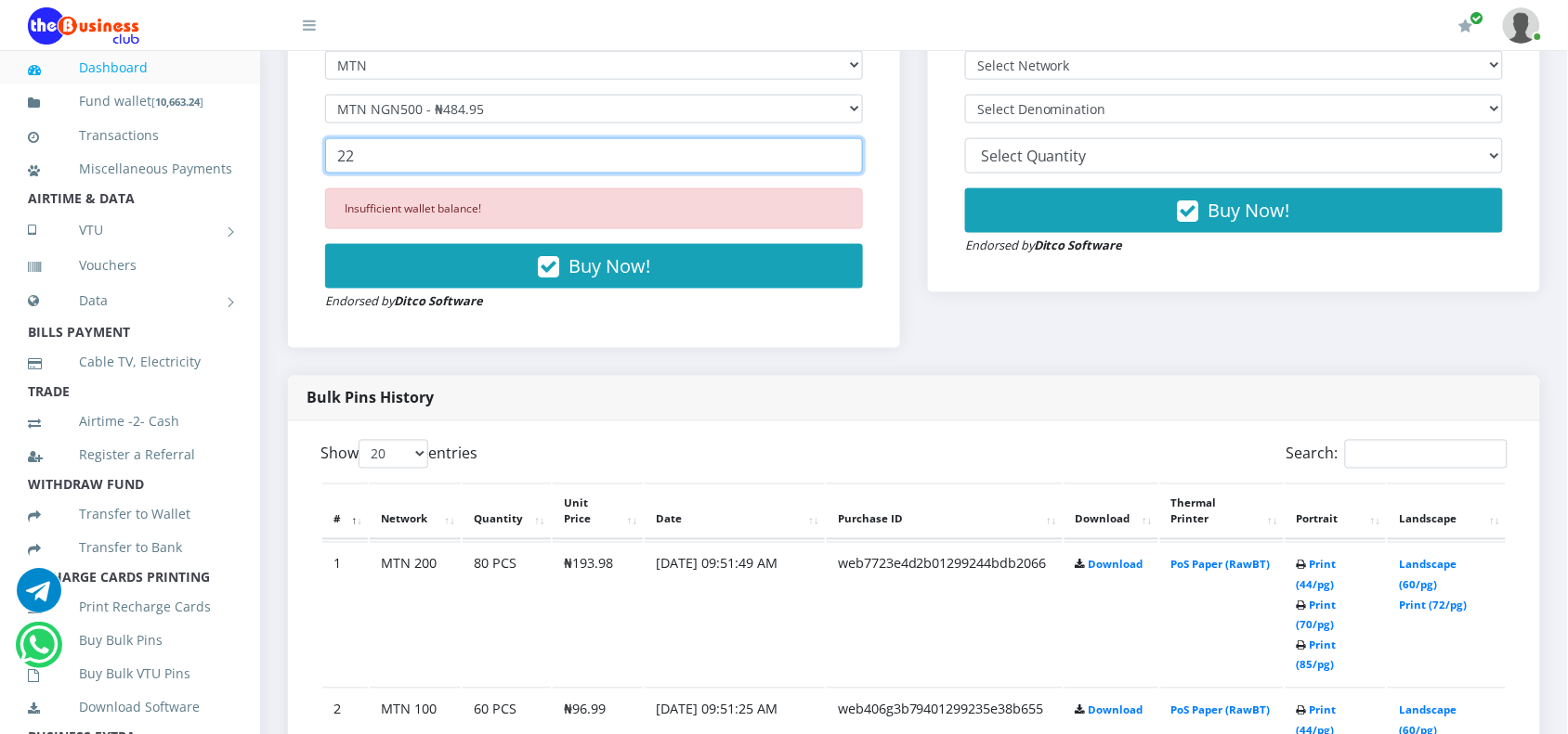
click at [527, 151] on input "22" at bounding box center [594, 155] width 537 height 35
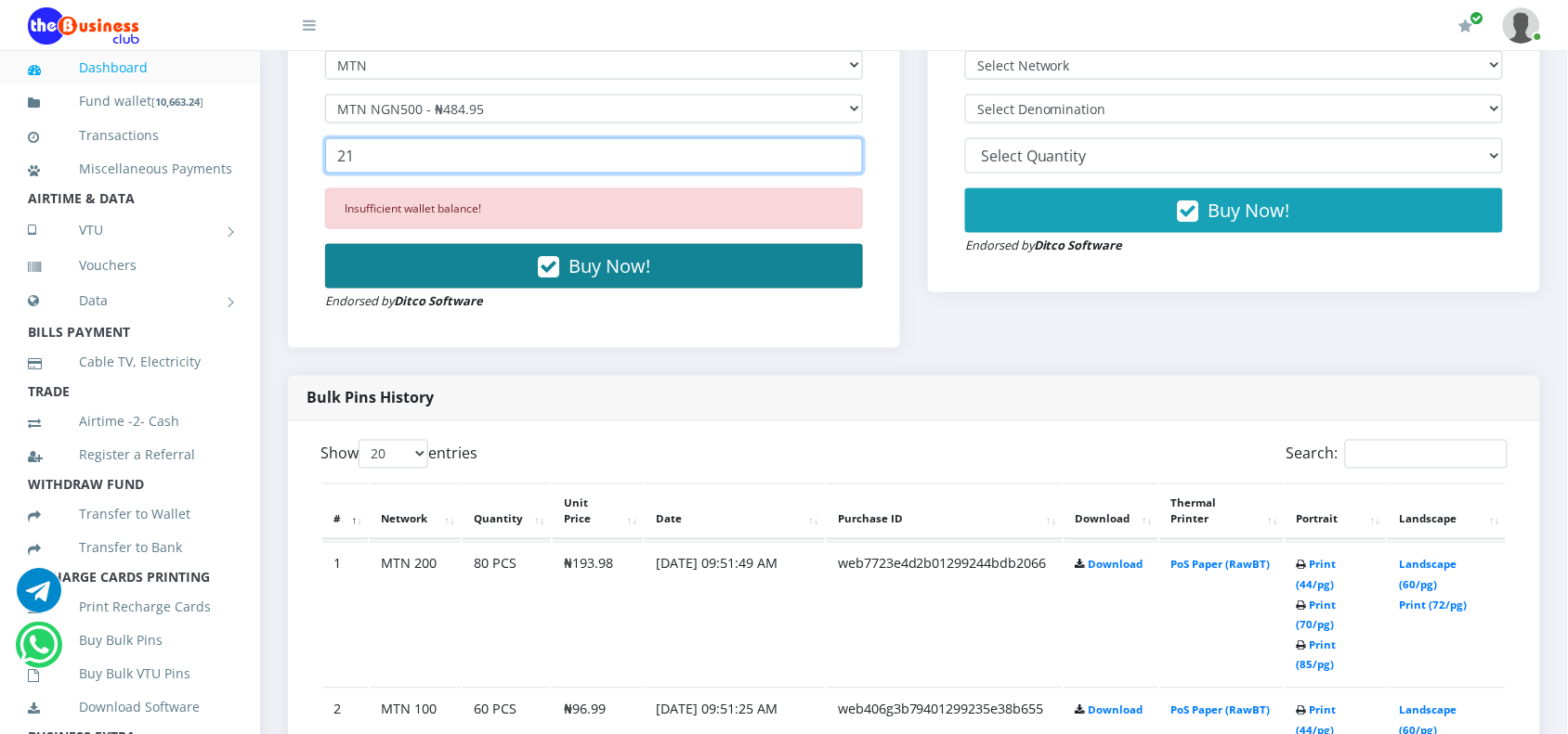
type input "21"
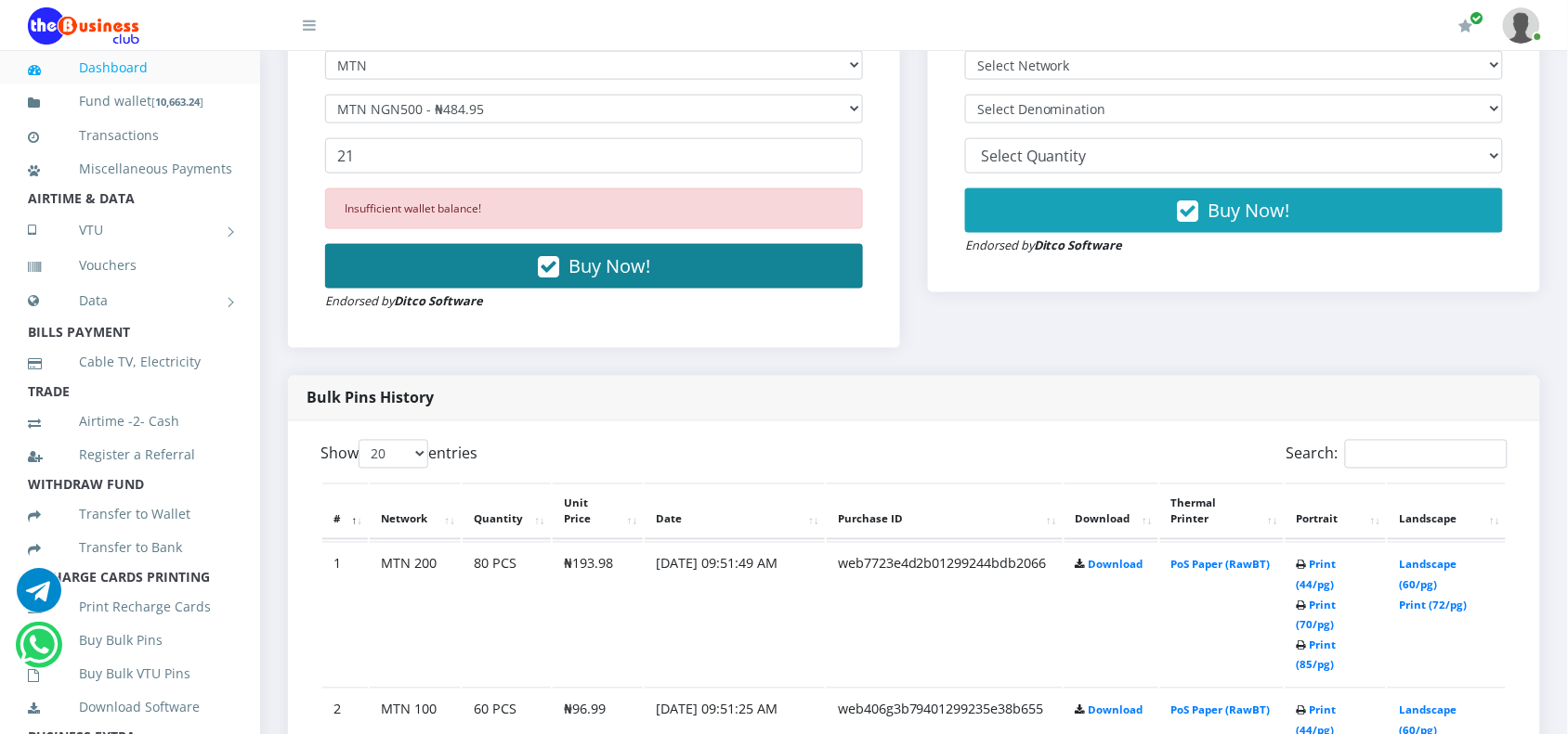
click at [526, 274] on button "Buy Now!" at bounding box center [594, 266] width 537 height 44
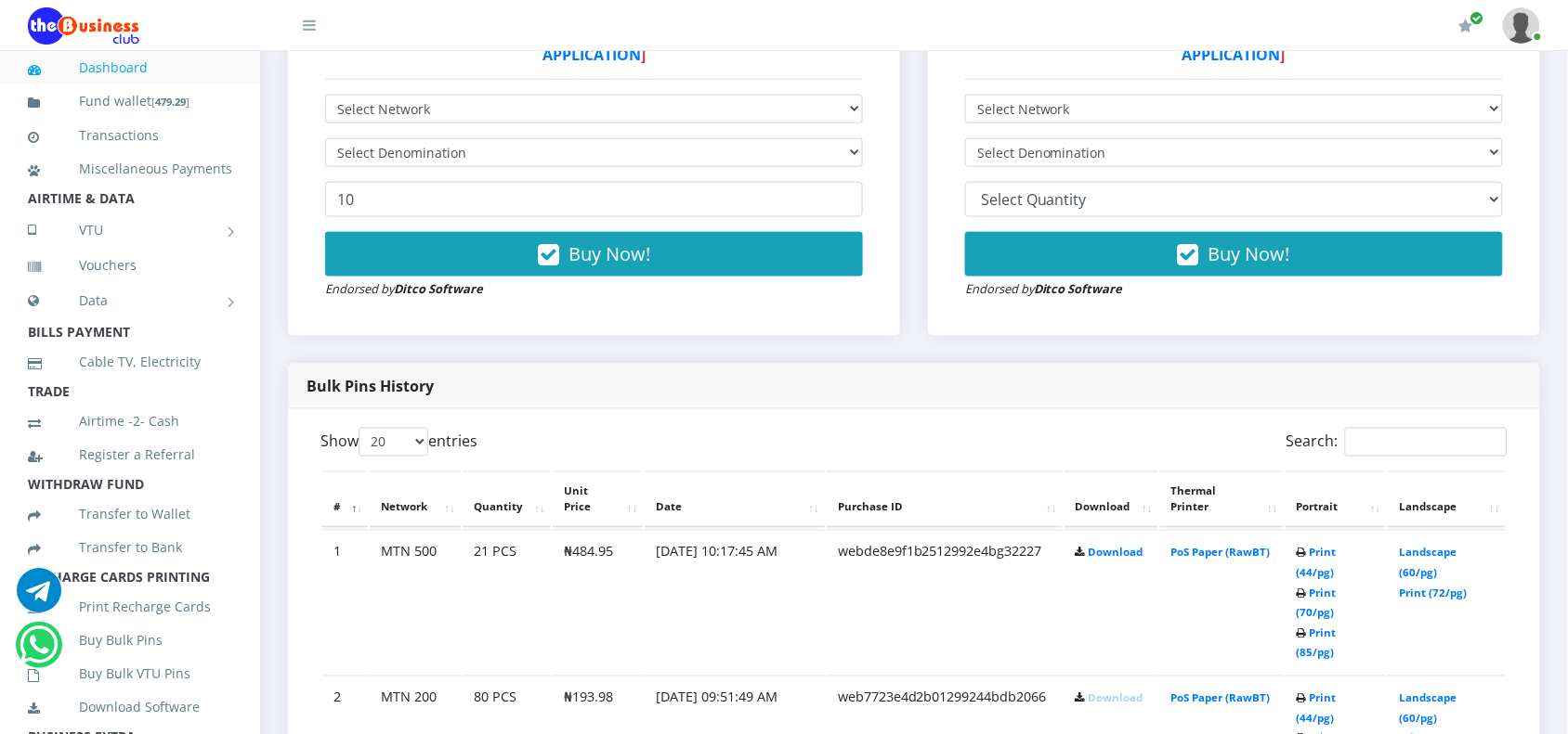
scroll to position [650, 0]
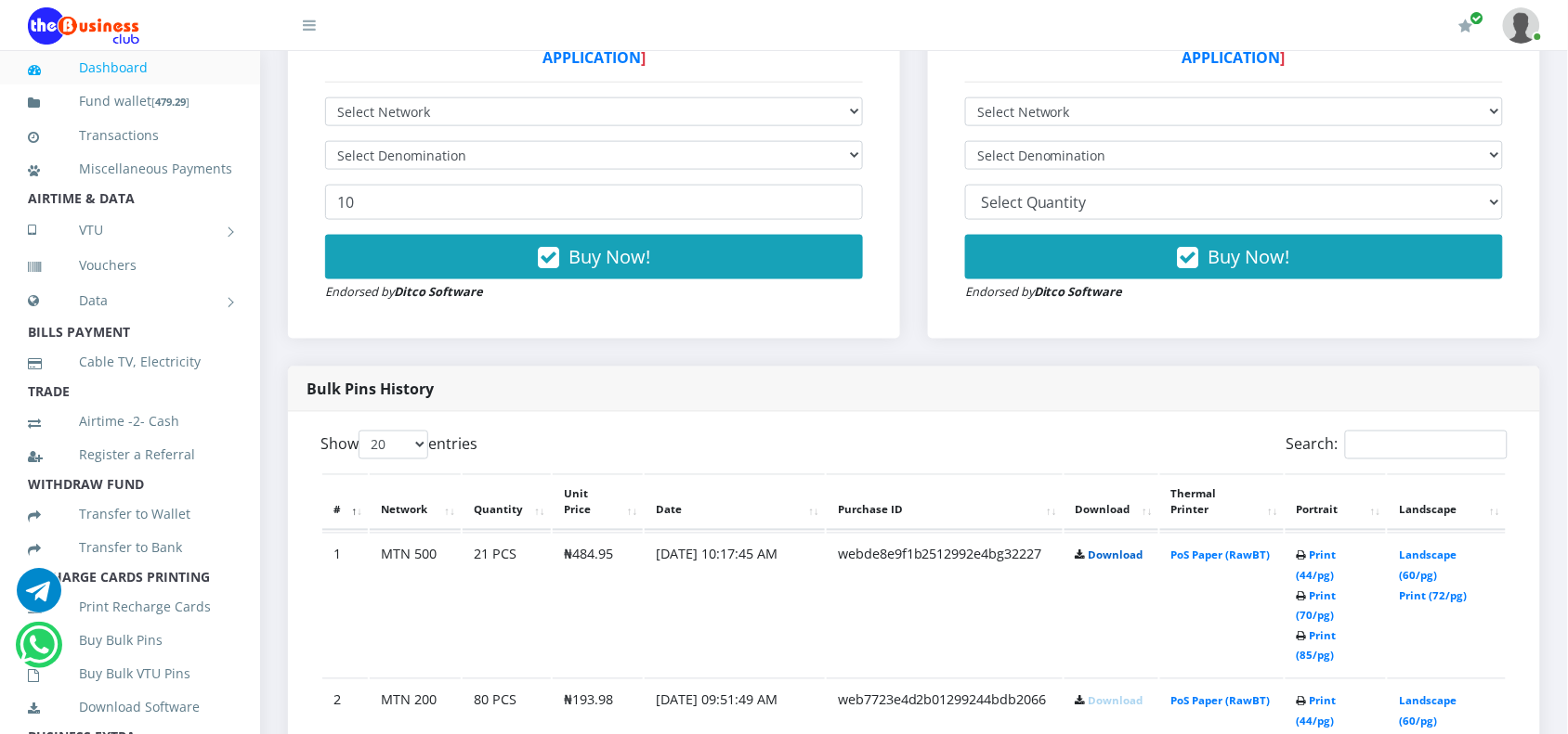
click at [1117, 552] on link "Download" at bounding box center [1116, 555] width 55 height 14
